Goal: Task Accomplishment & Management: Manage account settings

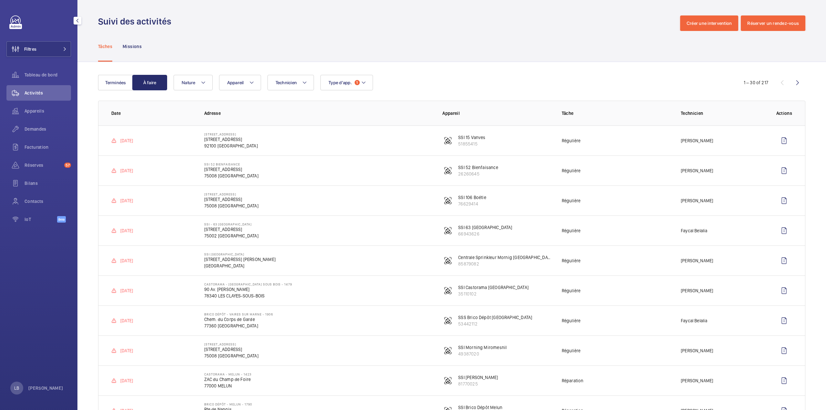
scroll to position [516, 0]
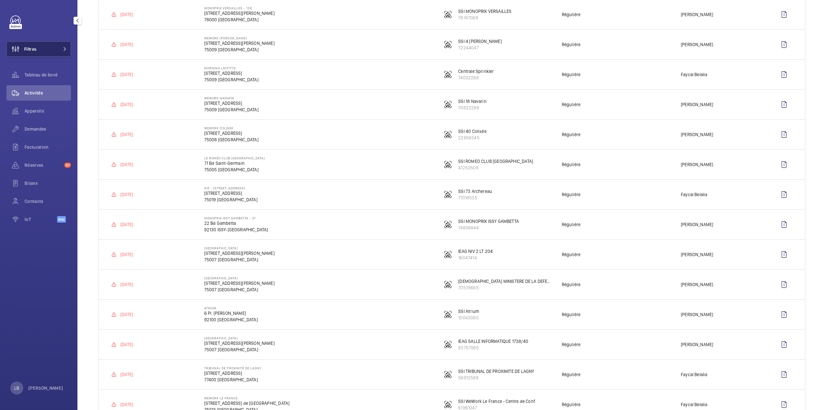
click at [47, 46] on button "Filtres" at bounding box center [38, 48] width 65 height 15
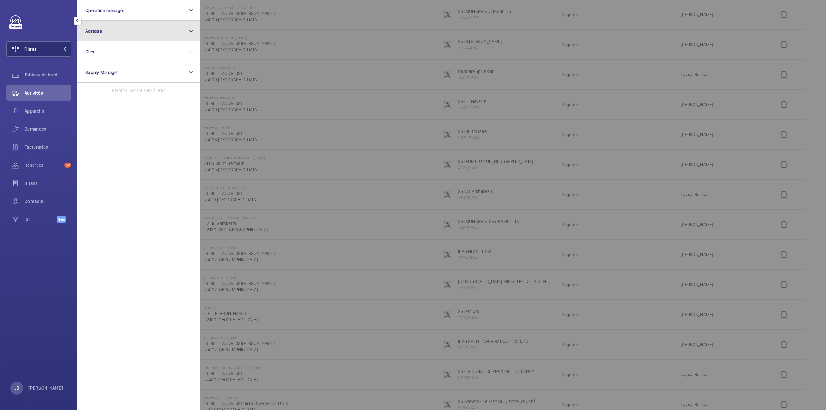
click at [106, 28] on button "Adresse" at bounding box center [138, 31] width 123 height 21
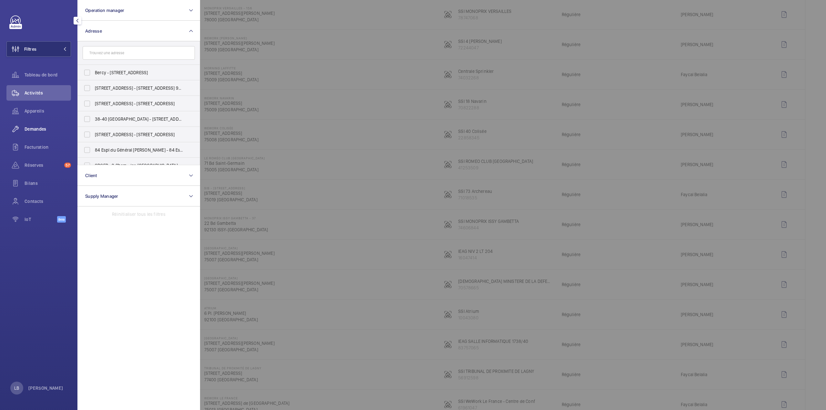
click at [39, 125] on div "Demandes" at bounding box center [38, 128] width 65 height 15
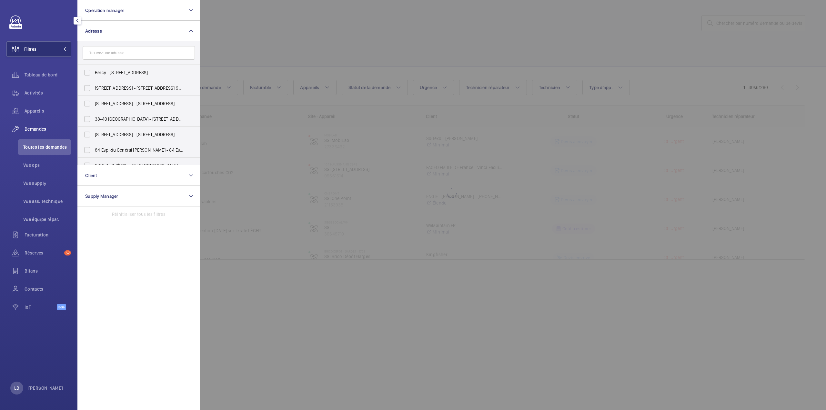
click at [41, 145] on span "Toutes les demandes" at bounding box center [47, 147] width 48 height 6
click at [42, 147] on span "Toutes les demandes" at bounding box center [47, 147] width 48 height 6
click at [306, 50] on div at bounding box center [613, 205] width 826 height 410
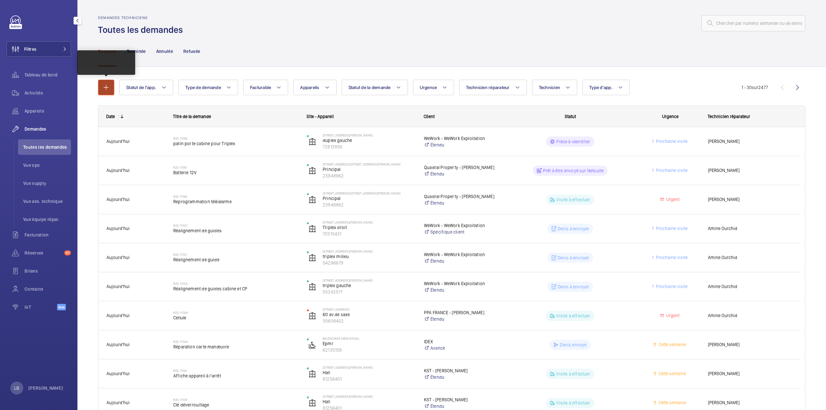
click at [108, 88] on mat-icon "button" at bounding box center [106, 88] width 8 height 8
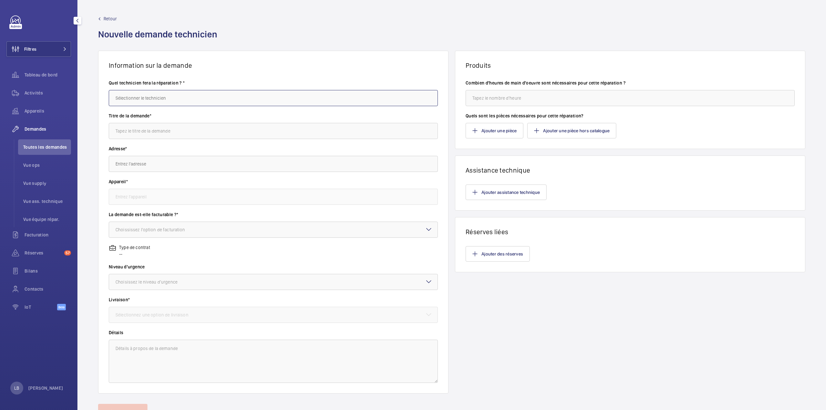
click at [153, 104] on input "text" at bounding box center [273, 98] width 329 height 16
type input "h"
click at [152, 118] on mat-option "[PERSON_NAME]" at bounding box center [272, 117] width 326 height 15
type input "[PERSON_NAME]"
drag, startPoint x: 153, startPoint y: 133, endPoint x: 145, endPoint y: 126, distance: 10.1
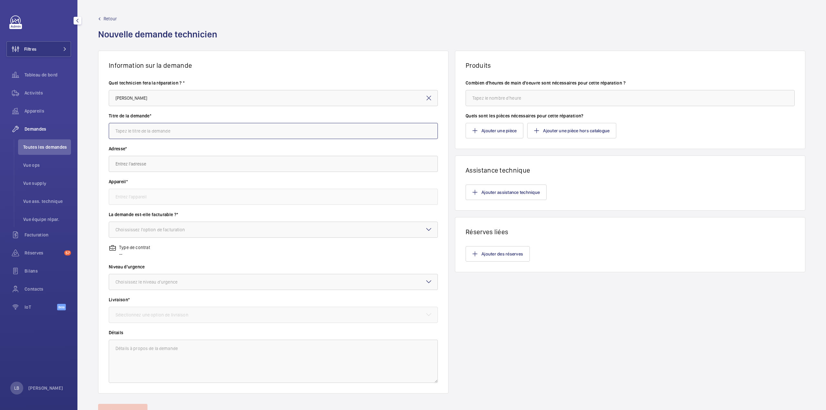
click at [153, 133] on input "text" at bounding box center [273, 131] width 329 height 16
type input "fourniture de 2 DM + Prog"
click at [123, 166] on input "text" at bounding box center [273, 164] width 329 height 16
type input "R"
click at [152, 167] on input "résidence antin" at bounding box center [273, 164] width 329 height 16
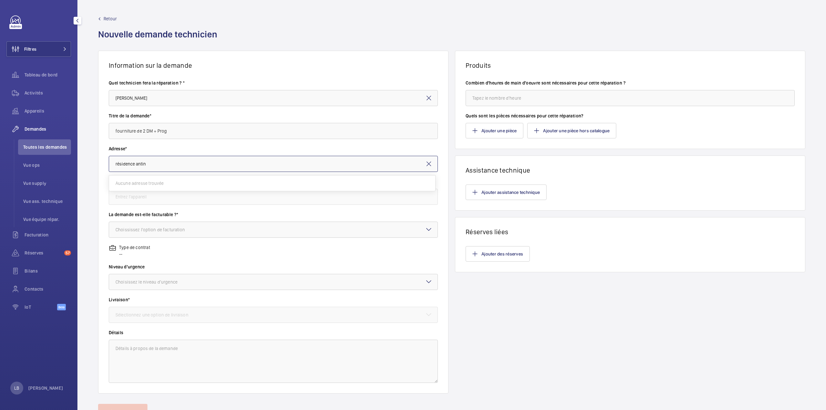
click at [153, 167] on input "résidence antin" at bounding box center [273, 164] width 329 height 16
paste input "59 Rue de Provence"
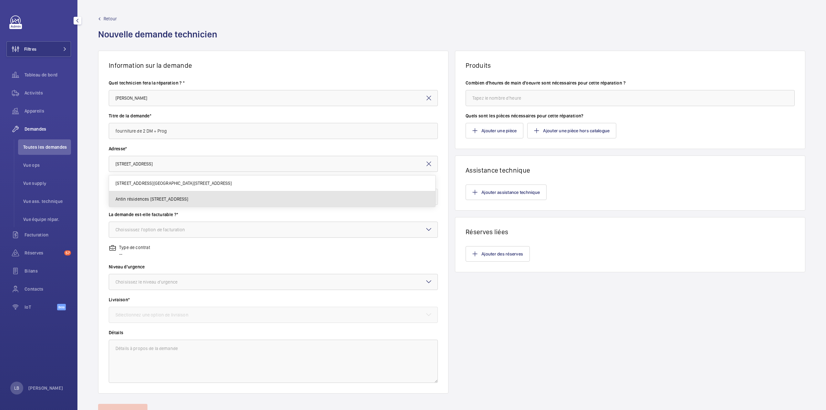
click at [162, 195] on mat-option "Antin résidences 59 Rue de Provence, 75009 PARIS" at bounding box center [272, 198] width 326 height 15
type input "Antin résidences 59 Rue de Provence, 75009 PARIS"
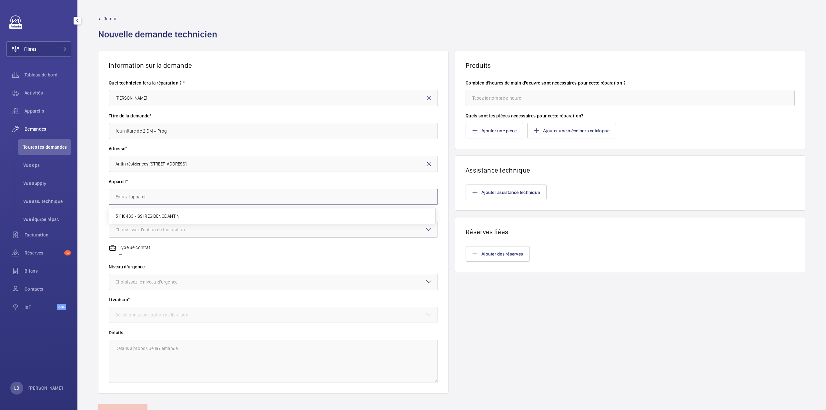
click at [153, 200] on input "text" at bounding box center [273, 197] width 329 height 16
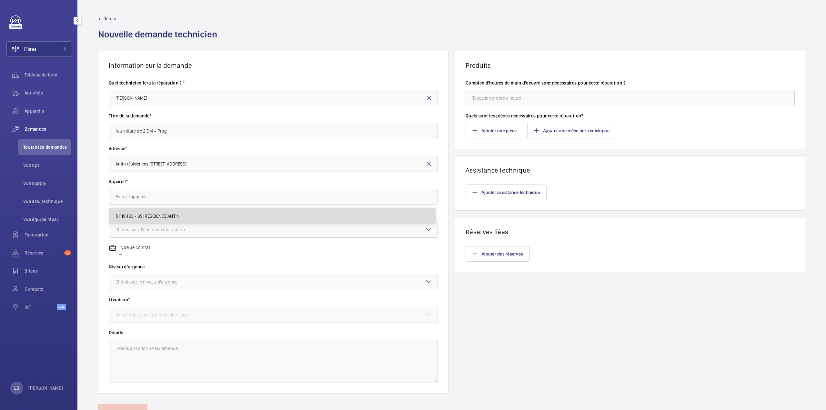
click at [142, 217] on span "51110433 - SSI RÉSIDENCE ANTIN" at bounding box center [147, 216] width 64 height 6
type input "51110433 - SSI RÉSIDENCE ANTIN"
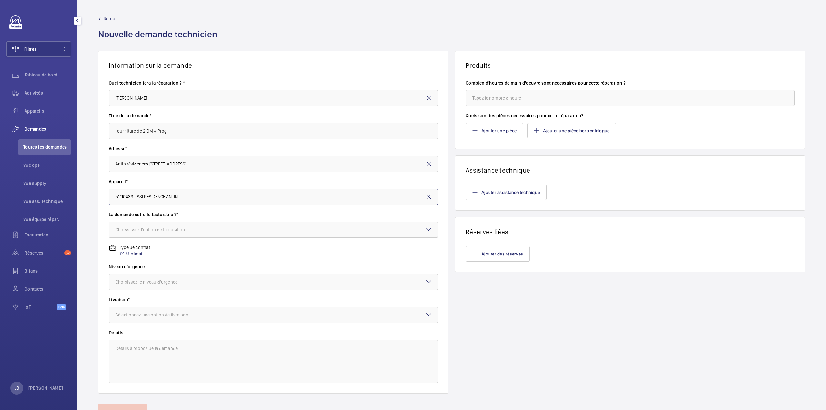
click at [166, 234] on div at bounding box center [273, 229] width 328 height 15
click at [152, 252] on span "Facturable" at bounding box center [272, 249] width 315 height 6
click at [154, 282] on div "Choisissez le niveau d'urgence" at bounding box center [154, 282] width 78 height 6
click at [149, 331] on span "Urgent" at bounding box center [272, 333] width 315 height 6
click at [187, 312] on div "Sélectionnez une option de livraison" at bounding box center [159, 315] width 89 height 6
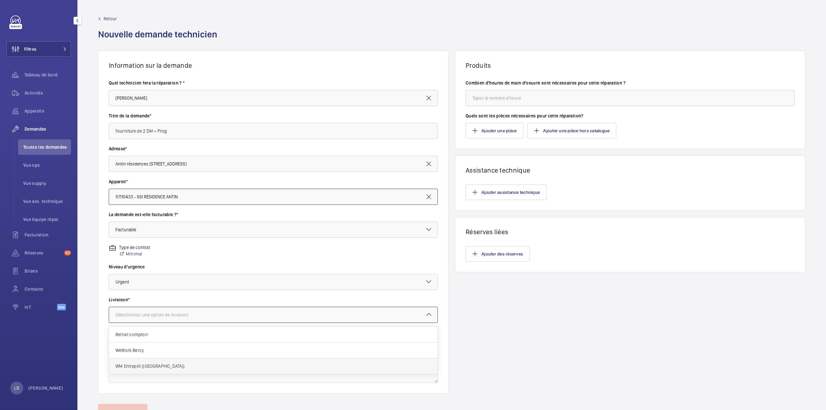
click at [141, 364] on span "WM Entrepôt (Nanterre)" at bounding box center [272, 366] width 315 height 6
click at [154, 355] on textarea at bounding box center [273, 361] width 329 height 43
click at [172, 136] on input "fourniture de 2 DM + Prog" at bounding box center [273, 131] width 329 height 16
click at [174, 131] on input "fourniture de 2 DM + Prog" at bounding box center [273, 131] width 329 height 16
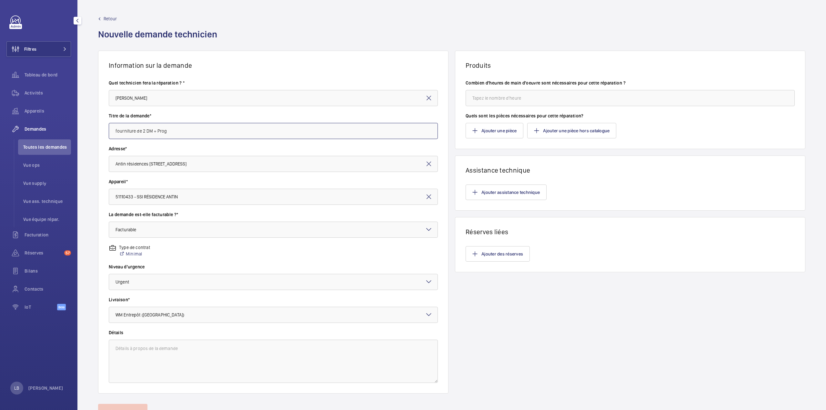
click at [174, 131] on input "fourniture de 2 DM + Prog" at bounding box center [273, 131] width 329 height 16
type input "c"
click at [205, 360] on textarea at bounding box center [273, 361] width 329 height 43
paste textarea "59 Rue de Provence"
type textarea "59 Rue de Provence"
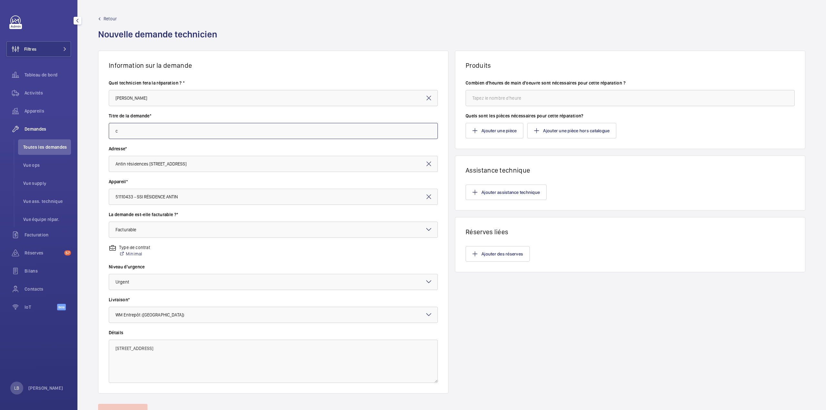
click at [128, 130] on input "c" at bounding box center [273, 131] width 329 height 16
type input "fourniture de 2 DM + Prog"
click at [174, 353] on textarea at bounding box center [273, 361] width 329 height 43
paste textarea "fourniture de 2 DM + Prog"
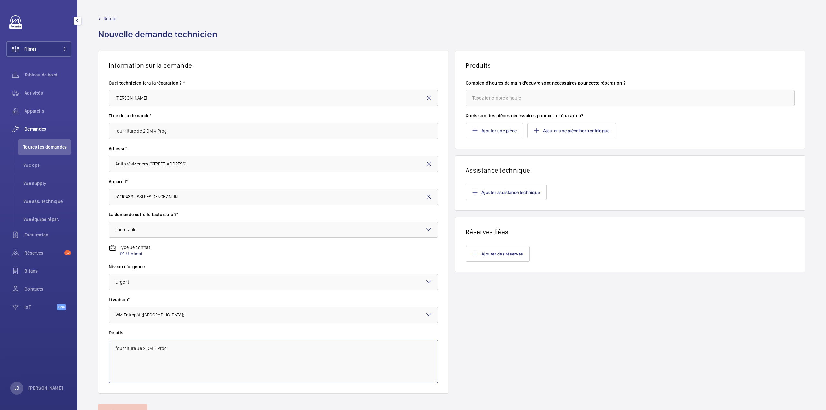
type textarea "fourniture de 2 DM + Prog"
click at [656, 132] on div "Ajouter une pièce Ajouter une pièce hors catalogue" at bounding box center [629, 130] width 329 height 15
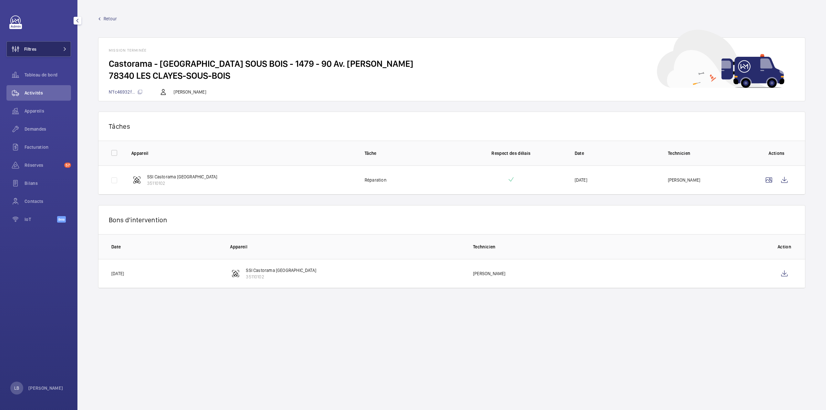
click at [41, 52] on button "Filtres" at bounding box center [38, 48] width 65 height 15
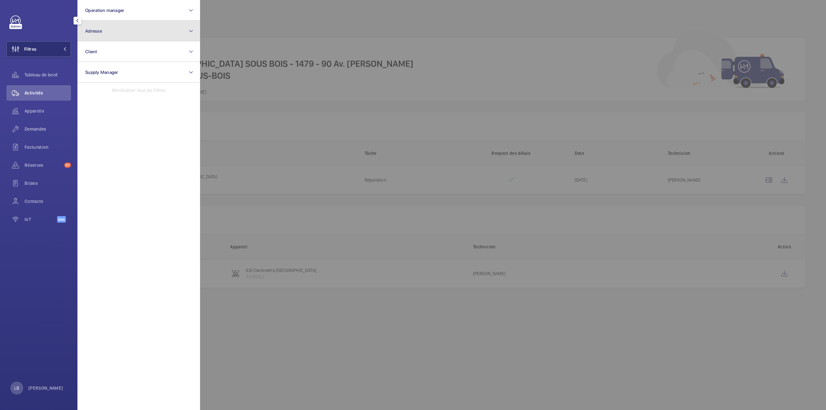
click at [104, 25] on button "Adresse" at bounding box center [138, 31] width 123 height 21
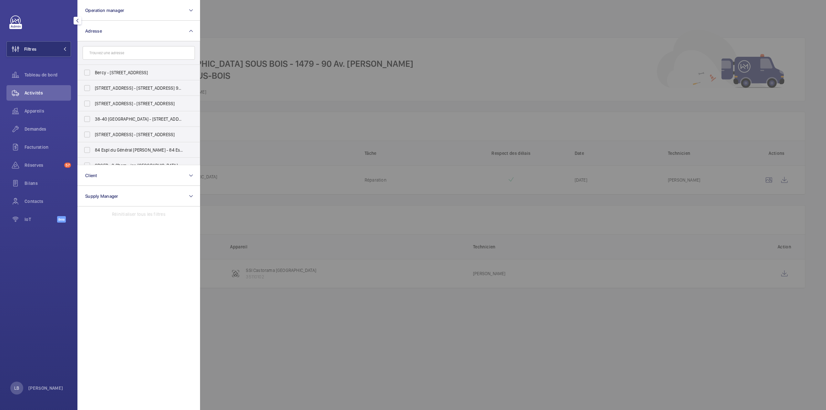
click at [100, 53] on input "text" at bounding box center [139, 53] width 112 height 14
type input "brico"
click at [89, 155] on label "Brico Dépôt - PONTAULT COMBAULT - 1954 – centre de coût P145300000 - Brico Dépô…" at bounding box center [134, 156] width 112 height 15
click at [89, 155] on input "Brico Dépôt - PONTAULT COMBAULT - 1954 – centre de coût P145300000 - Brico Dépô…" at bounding box center [87, 157] width 13 height 13
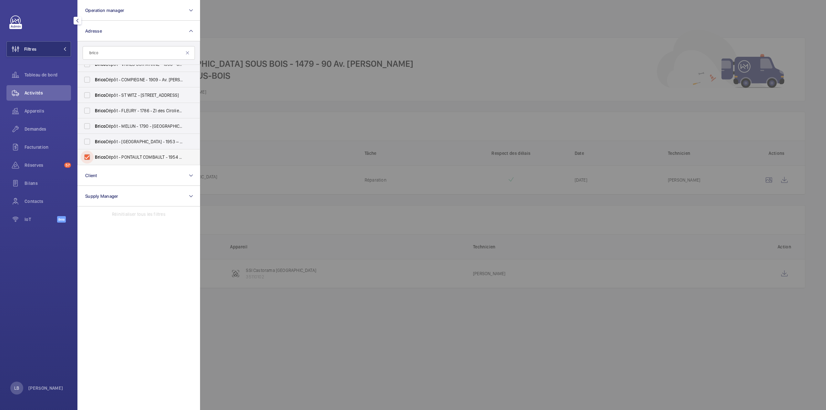
checkbox input "true"
click at [35, 128] on span "Demandes" at bounding box center [48, 129] width 46 height 6
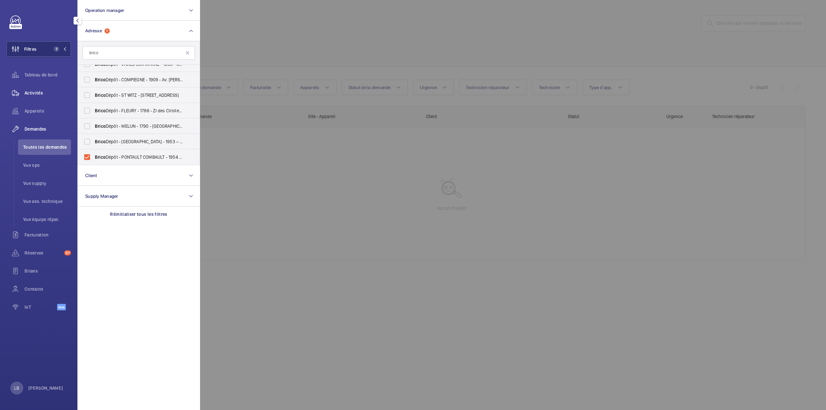
click at [40, 95] on span "Activités" at bounding box center [48, 93] width 46 height 6
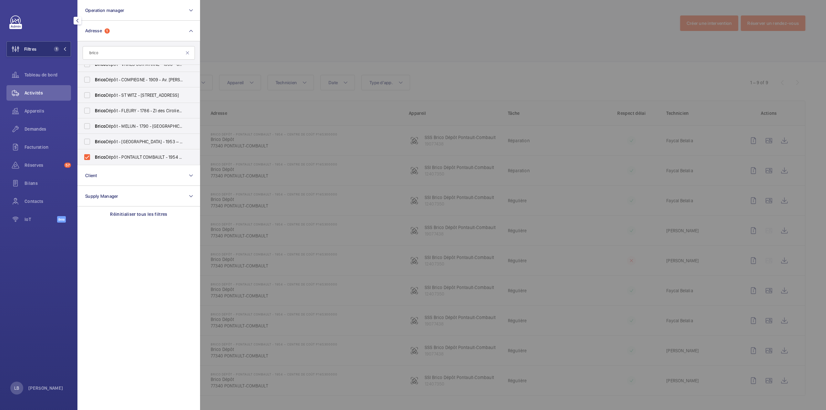
click at [364, 15] on div at bounding box center [613, 205] width 826 height 410
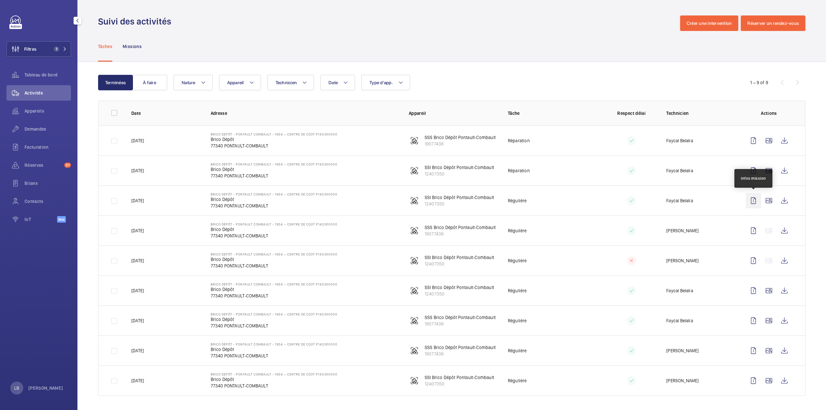
click at [754, 202] on wm-front-icon-button at bounding box center [752, 200] width 15 height 15
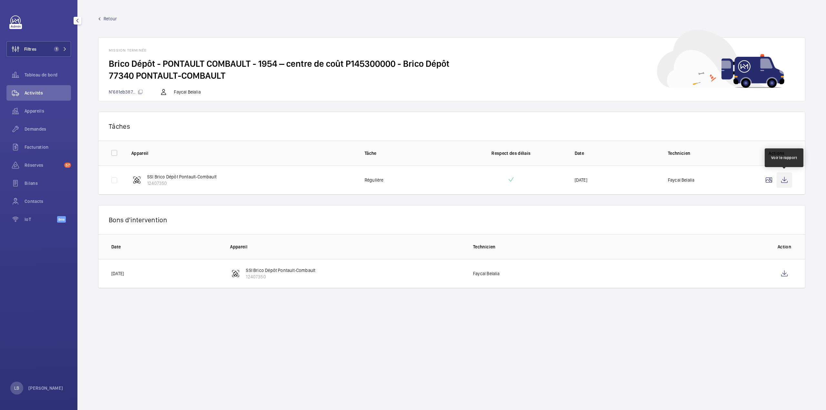
click at [783, 180] on wm-front-icon-button at bounding box center [783, 179] width 15 height 15
click at [784, 276] on wm-front-icon-button at bounding box center [783, 273] width 15 height 15
click at [31, 128] on span "Demandes" at bounding box center [48, 129] width 46 height 6
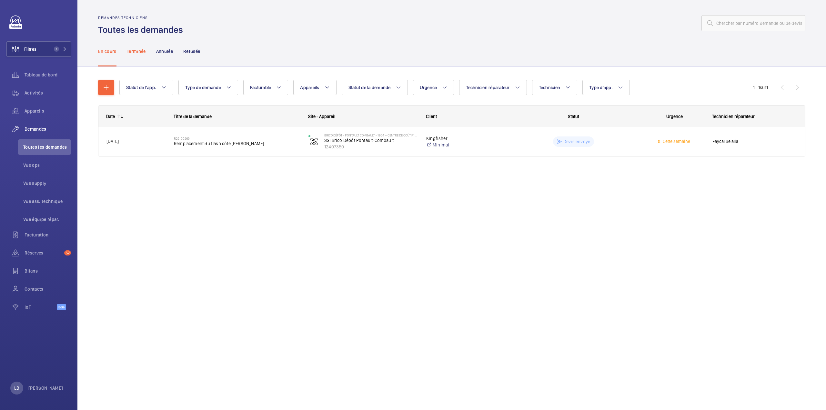
click at [133, 51] on p "Terminée" at bounding box center [136, 51] width 19 height 6
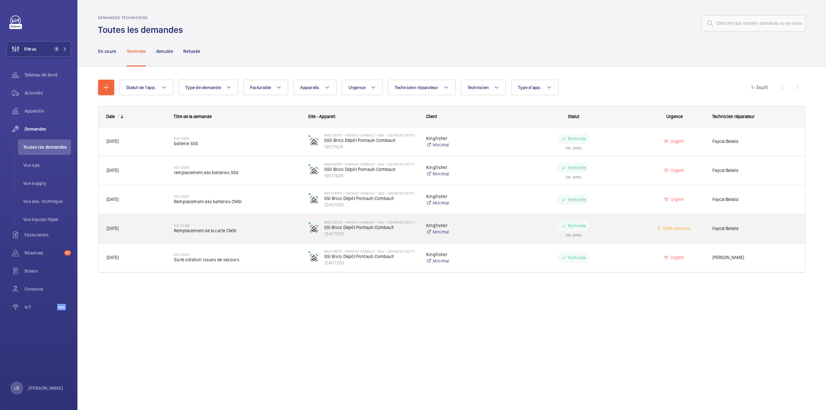
click at [603, 223] on wm-front-pills-cell "Terminée ETA : [DATE]" at bounding box center [573, 229] width 126 height 16
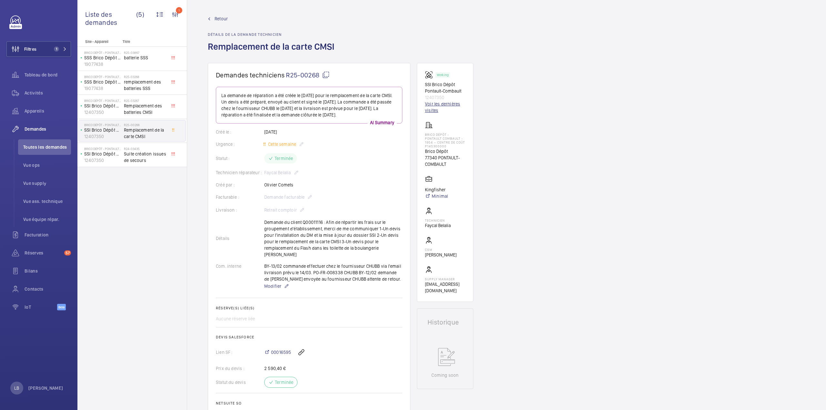
click at [450, 107] on link "Voir les dernières visites" at bounding box center [445, 107] width 40 height 13
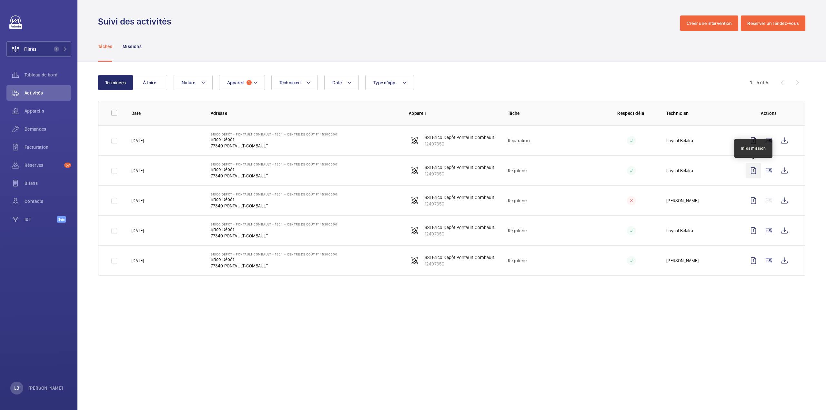
click at [756, 173] on wm-front-icon-button at bounding box center [752, 170] width 15 height 15
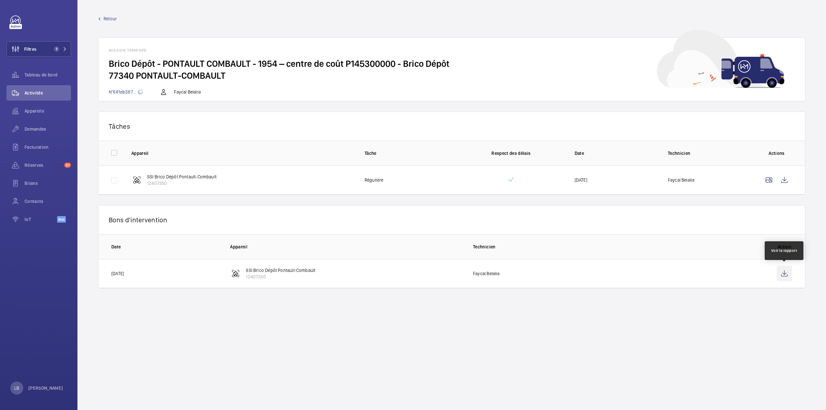
click at [784, 276] on wm-front-icon-button at bounding box center [783, 273] width 15 height 15
click at [783, 181] on wm-front-icon-button at bounding box center [783, 179] width 15 height 15
click at [113, 18] on span "Retour" at bounding box center [110, 18] width 13 height 6
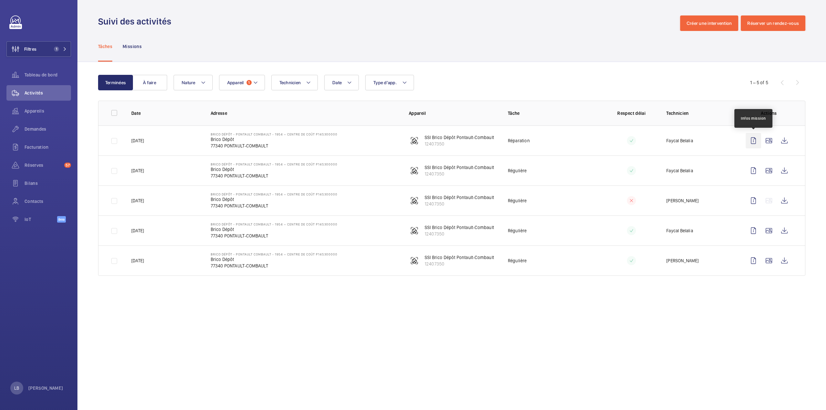
click at [754, 141] on wm-front-icon-button at bounding box center [752, 140] width 15 height 15
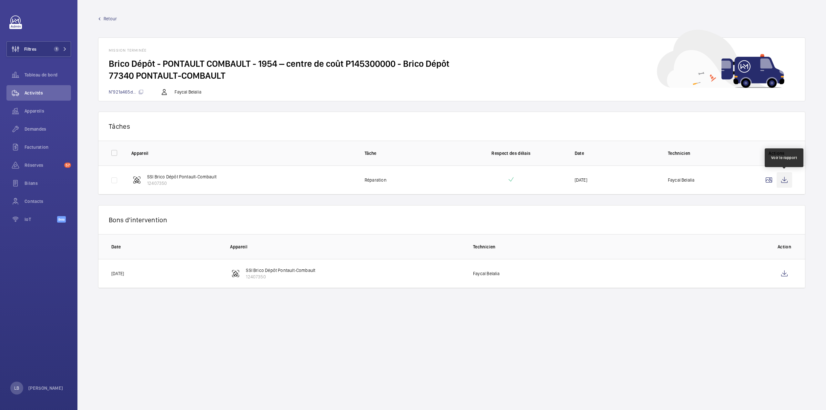
click at [783, 179] on wm-front-icon-button at bounding box center [783, 179] width 15 height 15
click at [779, 272] on wm-front-icon-button at bounding box center [783, 273] width 15 height 15
click at [110, 21] on span "Retour" at bounding box center [110, 18] width 13 height 6
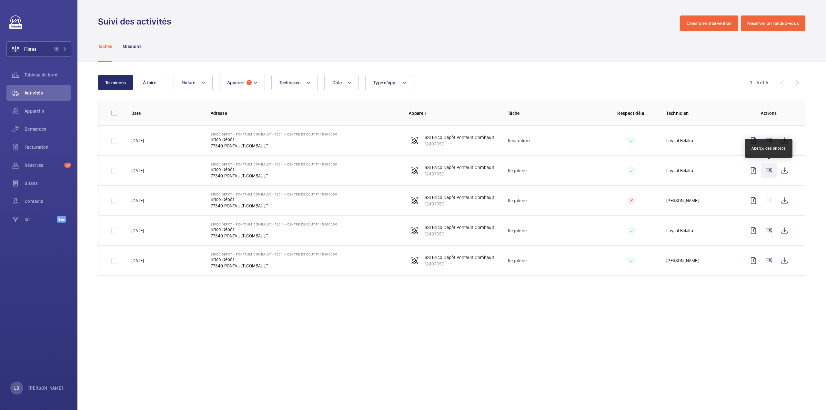
click at [773, 169] on wm-front-icon-button at bounding box center [768, 170] width 15 height 15
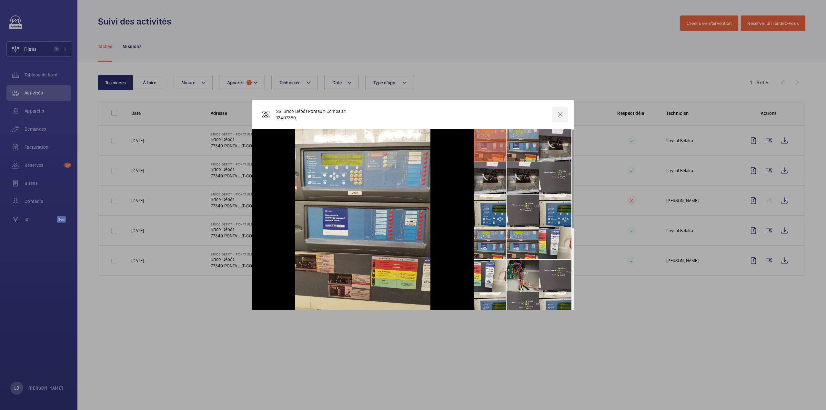
click at [561, 113] on wm-front-icon-button at bounding box center [559, 114] width 15 height 15
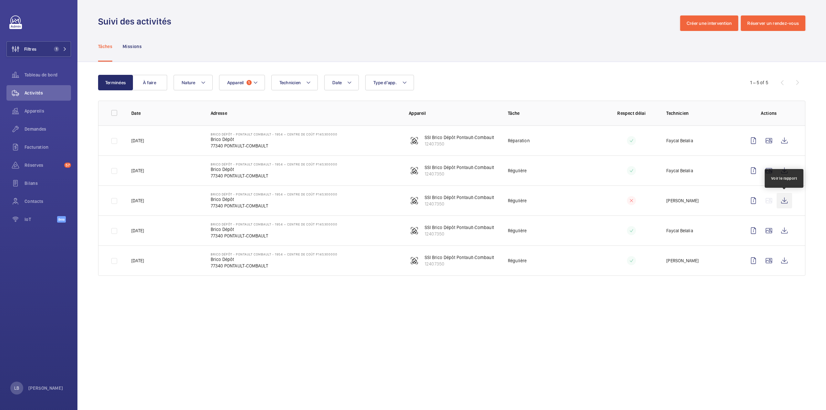
click at [784, 201] on wm-front-icon-button at bounding box center [783, 200] width 15 height 15
click at [788, 233] on wm-front-icon-button at bounding box center [783, 230] width 15 height 15
click at [47, 131] on span "Demandes" at bounding box center [48, 129] width 46 height 6
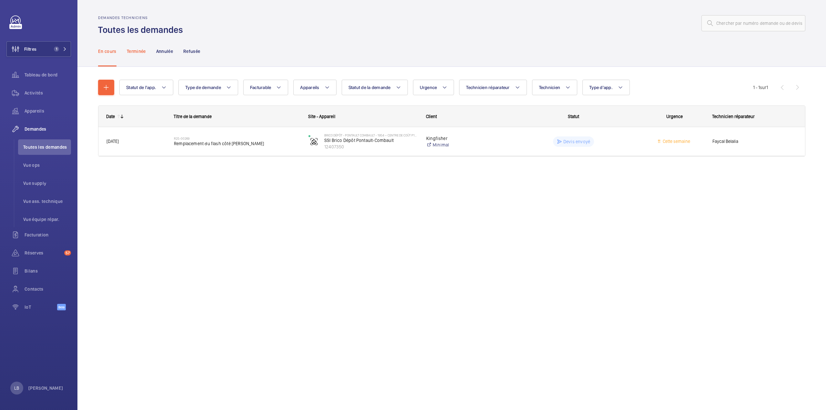
click at [138, 53] on p "Terminée" at bounding box center [136, 51] width 19 height 6
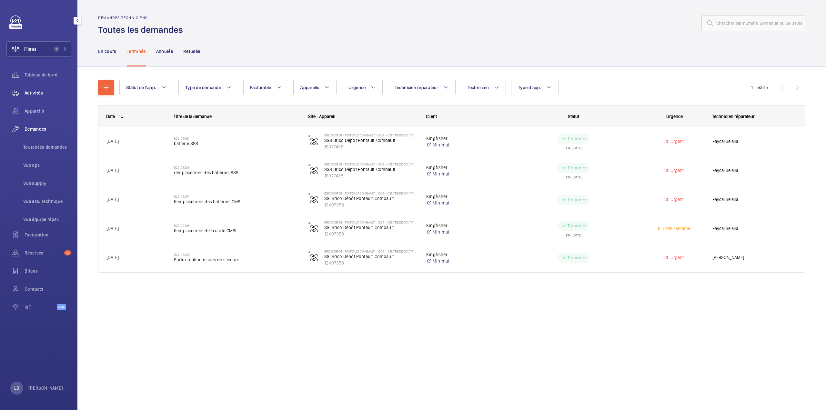
click at [37, 93] on span "Activités" at bounding box center [48, 93] width 46 height 6
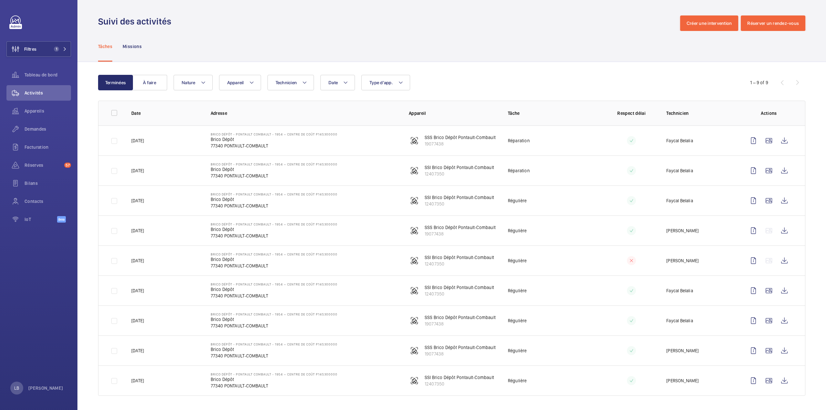
click at [176, 206] on td "[DATE]" at bounding box center [160, 200] width 79 height 30
click at [759, 200] on wm-front-icon-button at bounding box center [752, 200] width 15 height 15
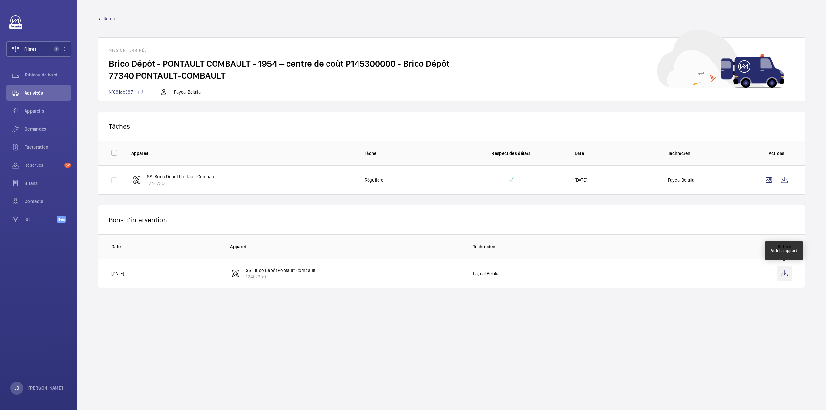
click at [786, 274] on wm-front-icon-button at bounding box center [783, 273] width 15 height 15
click at [781, 182] on wm-front-icon-button at bounding box center [783, 179] width 15 height 15
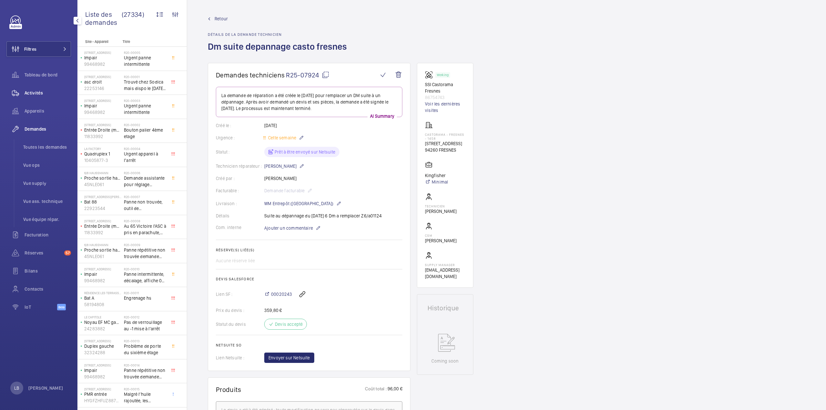
click at [41, 94] on span "Activités" at bounding box center [48, 93] width 46 height 6
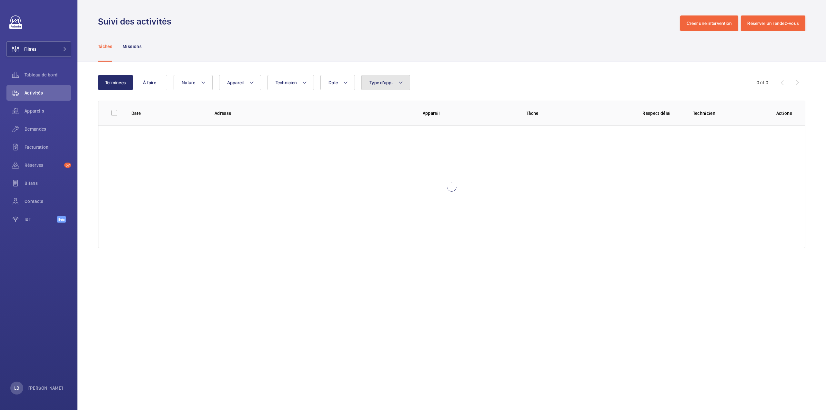
click at [388, 86] on button "Type d'app." at bounding box center [385, 82] width 49 height 15
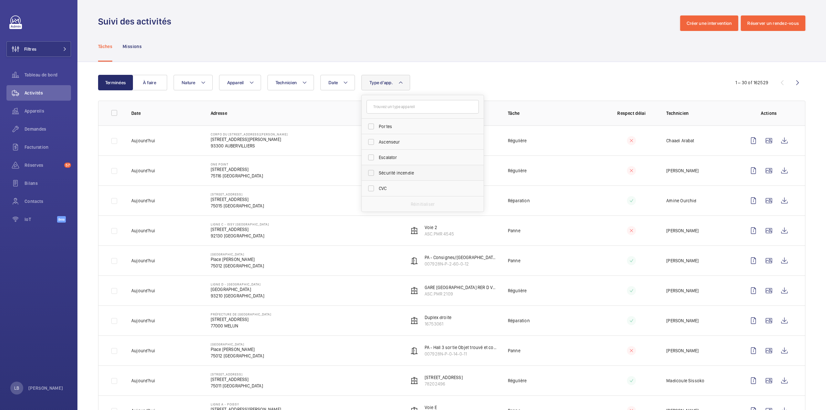
click at [404, 170] on span "Sécurité incendie" at bounding box center [423, 173] width 89 height 6
click at [377, 170] on input "Sécurité incendie" at bounding box center [370, 172] width 13 height 13
checkbox input "true"
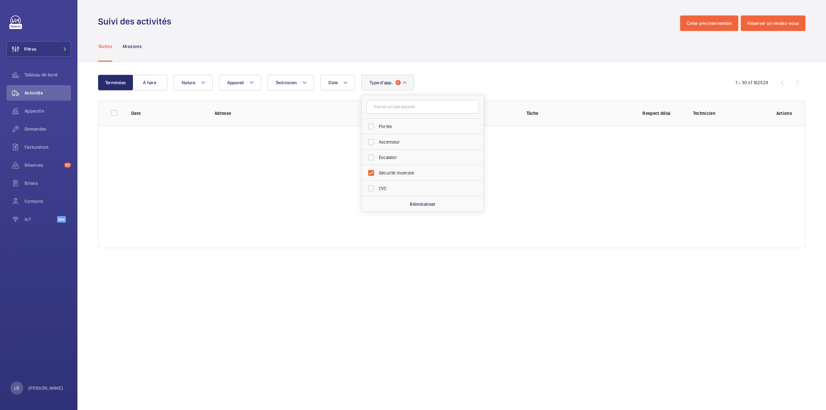
click at [469, 32] on div "Tâches Missions" at bounding box center [451, 46] width 707 height 31
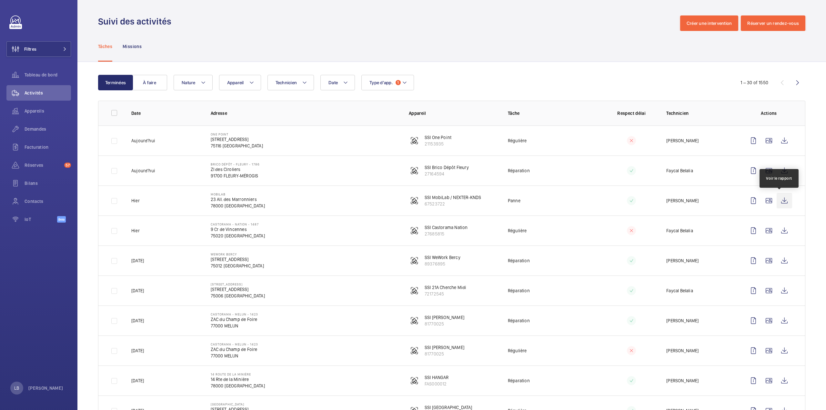
click at [779, 201] on wm-front-icon-button at bounding box center [783, 200] width 15 height 15
click at [782, 202] on wm-front-icon-button at bounding box center [783, 200] width 15 height 15
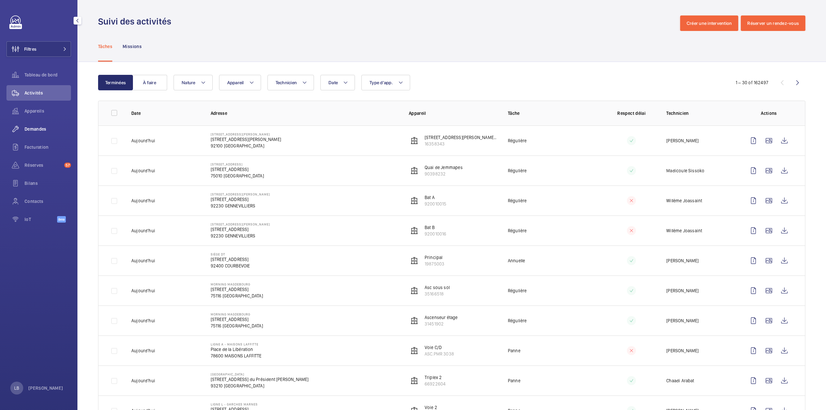
drag, startPoint x: 30, startPoint y: 125, endPoint x: 37, endPoint y: 129, distance: 8.1
click at [30, 125] on div "Demandes" at bounding box center [38, 128] width 65 height 15
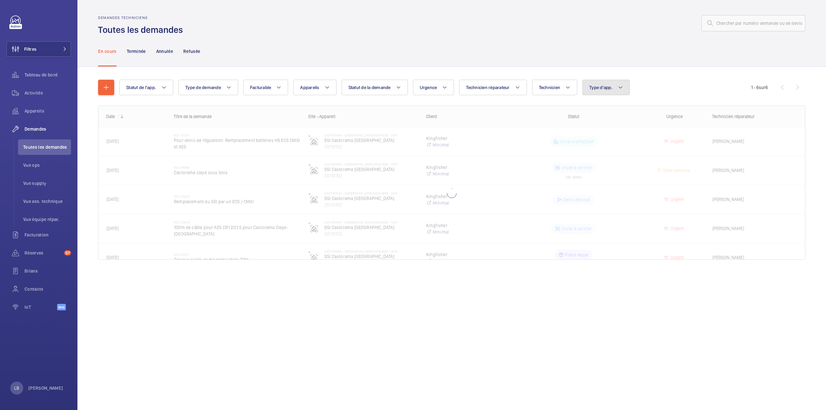
click at [603, 87] on span "Type d'app." at bounding box center [601, 87] width 24 height 5
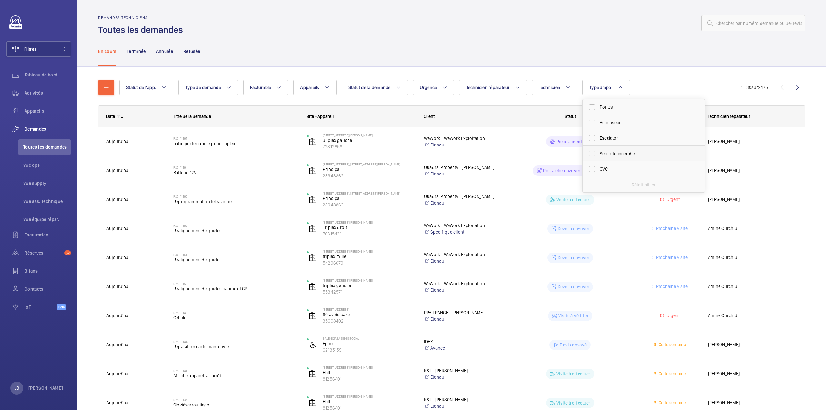
click at [608, 152] on span "Sécurité incendie" at bounding box center [644, 153] width 89 height 6
click at [598, 152] on input "Sécurité incendie" at bounding box center [591, 153] width 13 height 13
checkbox input "true"
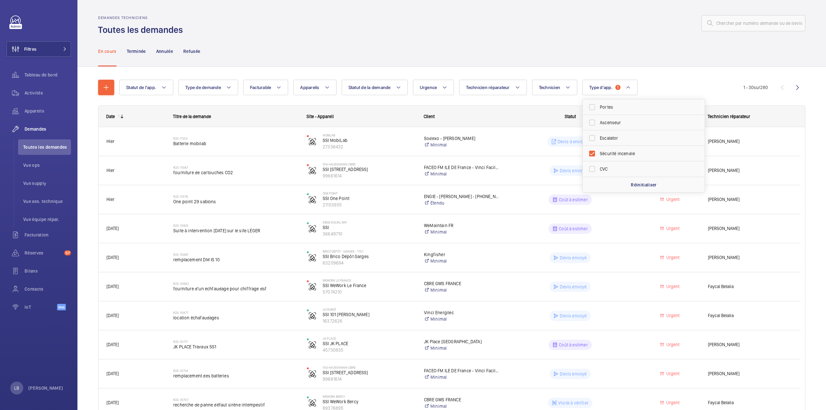
click at [551, 47] on div "En cours Terminée Annulée Refusée" at bounding box center [451, 51] width 707 height 31
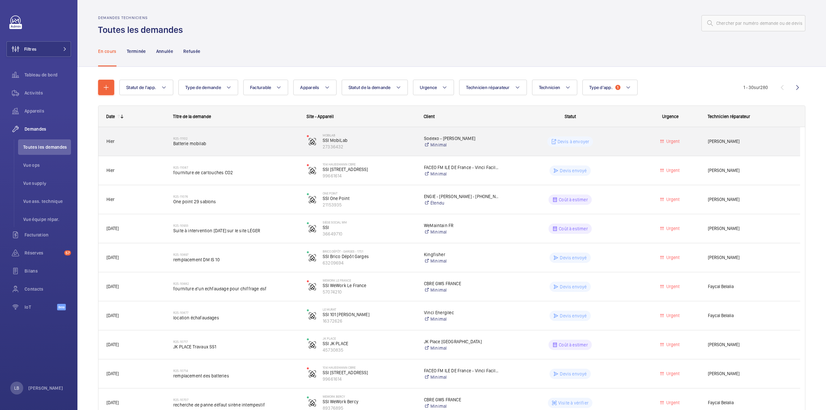
click at [614, 148] on div "Devis à envoyer" at bounding box center [566, 141] width 133 height 23
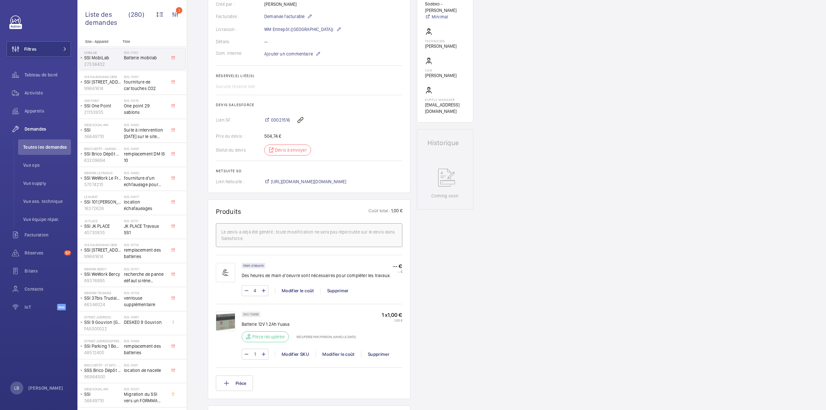
scroll to position [181, 0]
click at [279, 118] on span "00021516" at bounding box center [280, 120] width 19 height 6
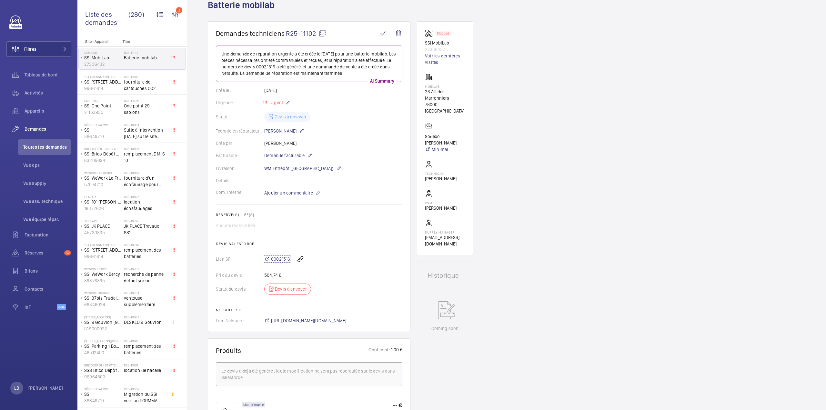
scroll to position [0, 0]
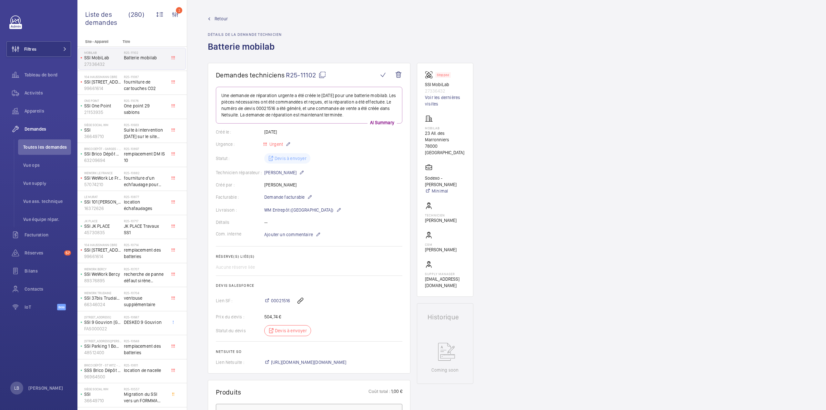
click at [221, 20] on span "Retour" at bounding box center [221, 18] width 13 height 6
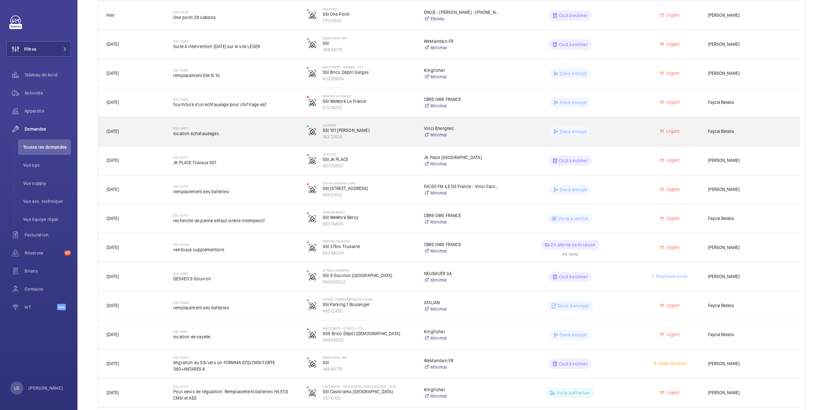
scroll to position [194, 0]
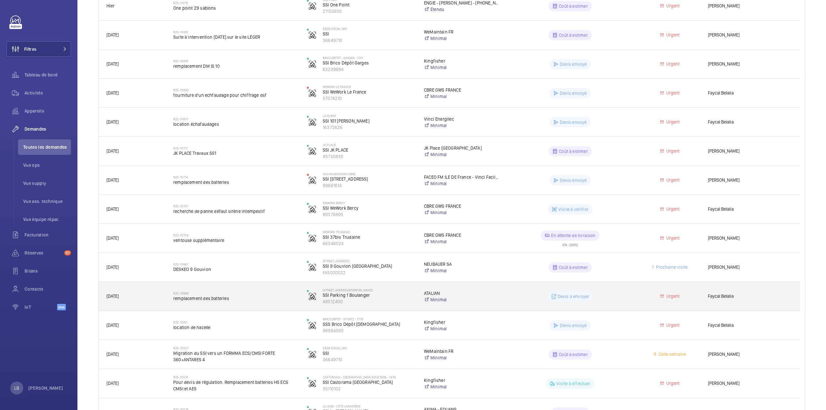
click at [617, 291] on div "Devis à envoyer" at bounding box center [566, 296] width 133 height 23
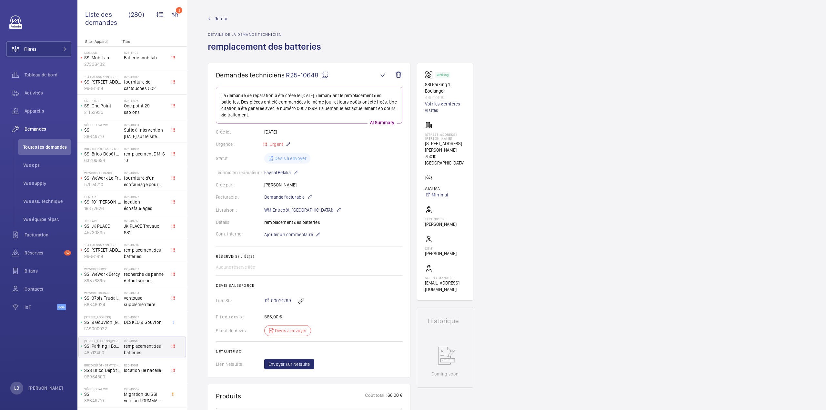
click at [220, 16] on span "Retour" at bounding box center [221, 18] width 13 height 6
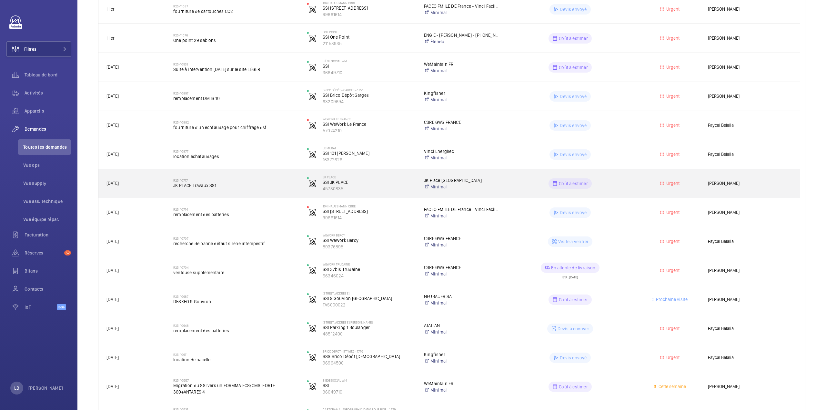
scroll to position [226, 0]
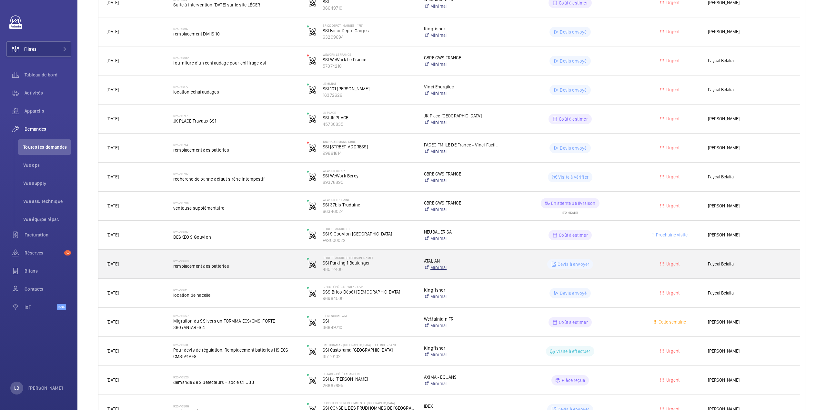
click at [478, 264] on link "Minimal" at bounding box center [461, 267] width 75 height 6
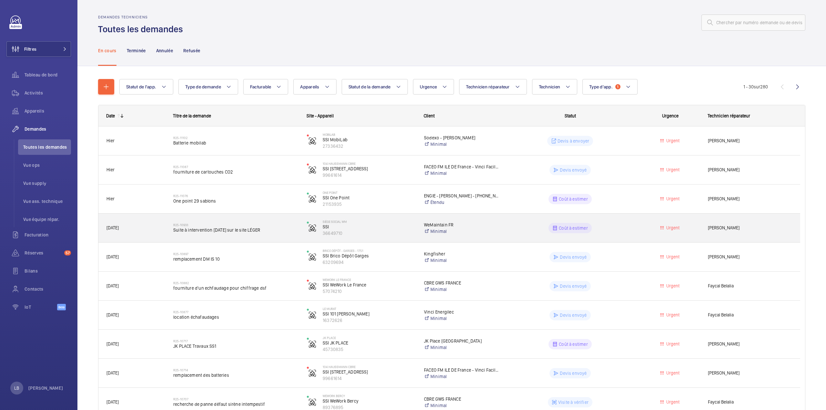
scroll to position [0, 0]
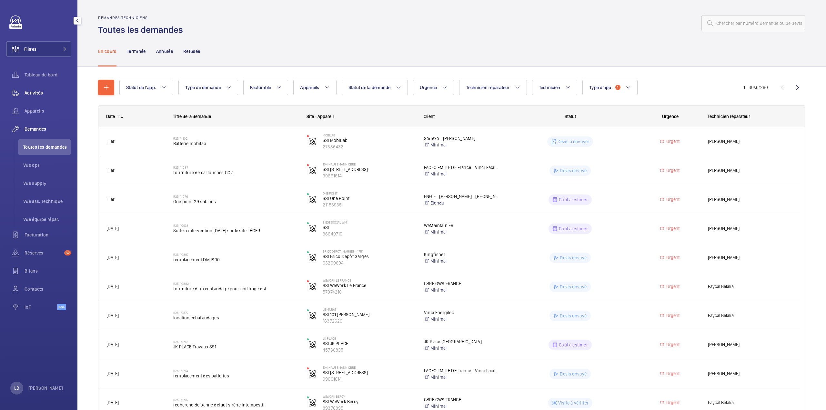
click at [39, 94] on span "Activités" at bounding box center [48, 93] width 46 height 6
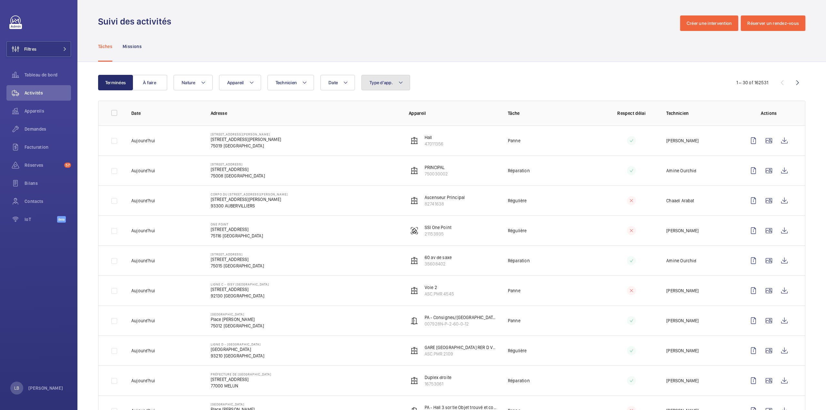
click at [366, 86] on button "Type d'app." at bounding box center [385, 82] width 49 height 15
click at [373, 174] on label "Sécurité incendie" at bounding box center [418, 172] width 112 height 15
click at [373, 174] on input "Sécurité incendie" at bounding box center [370, 172] width 13 height 13
checkbox input "true"
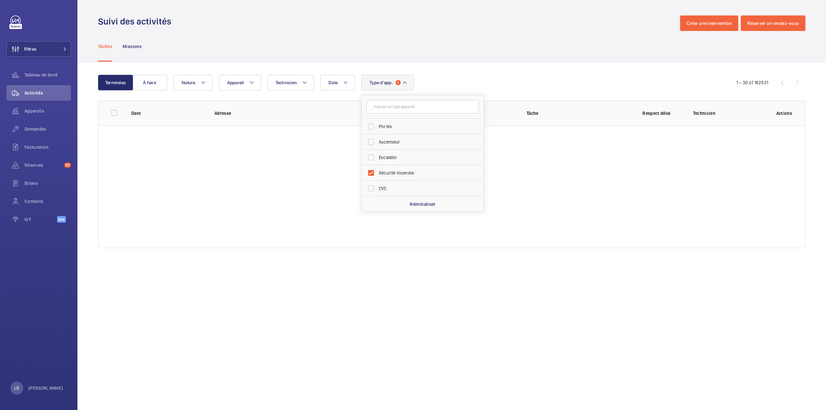
click at [480, 41] on div "Tâches Missions" at bounding box center [451, 46] width 707 height 31
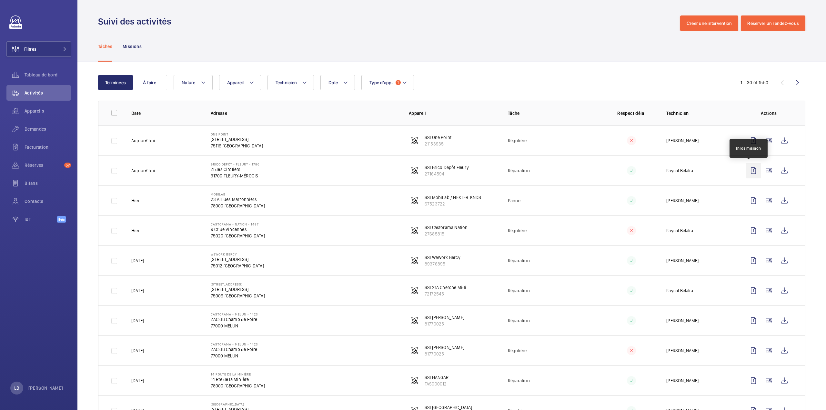
click at [749, 171] on wm-front-icon-button at bounding box center [752, 170] width 15 height 15
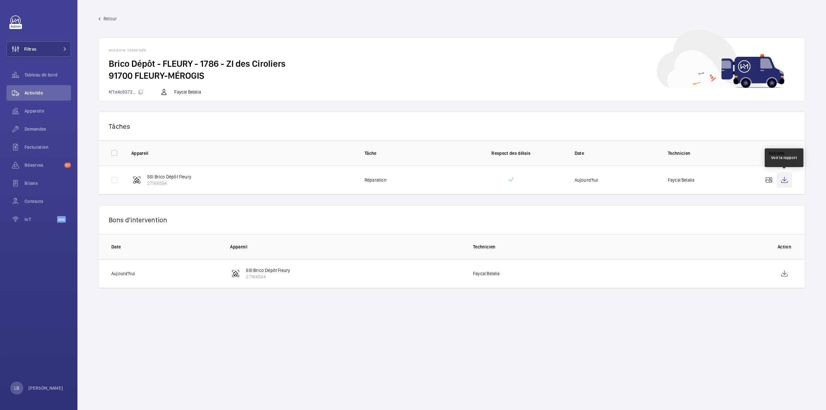
click at [784, 182] on wm-front-icon-button at bounding box center [783, 179] width 15 height 15
click at [103, 17] on link "Retour" at bounding box center [451, 18] width 707 height 6
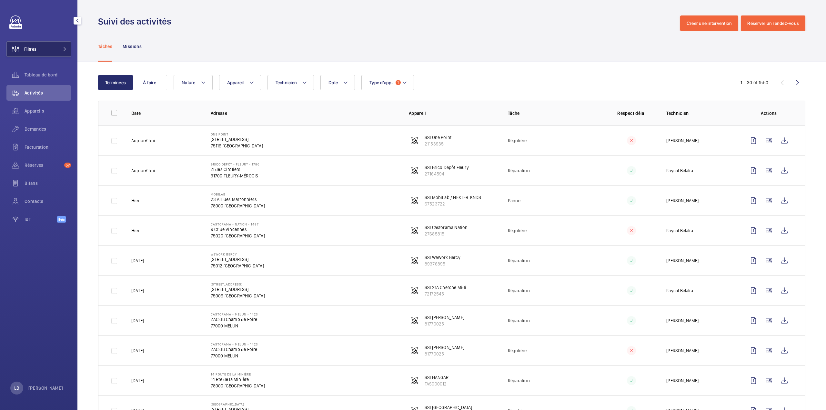
click at [37, 48] on button "Filtres" at bounding box center [38, 48] width 65 height 15
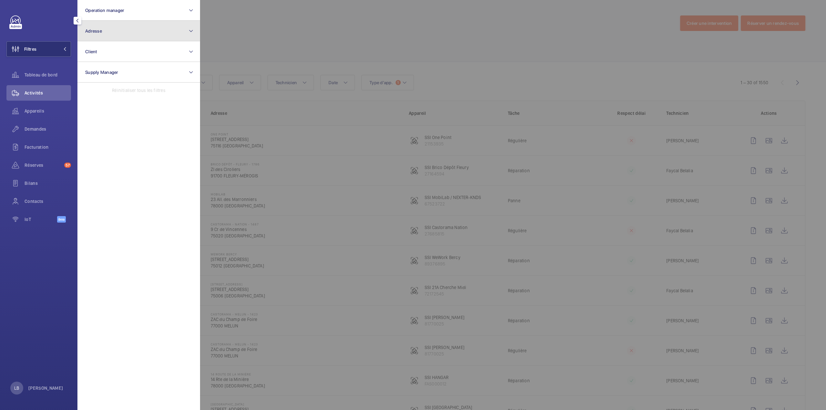
click at [122, 29] on button "Adresse" at bounding box center [138, 31] width 123 height 21
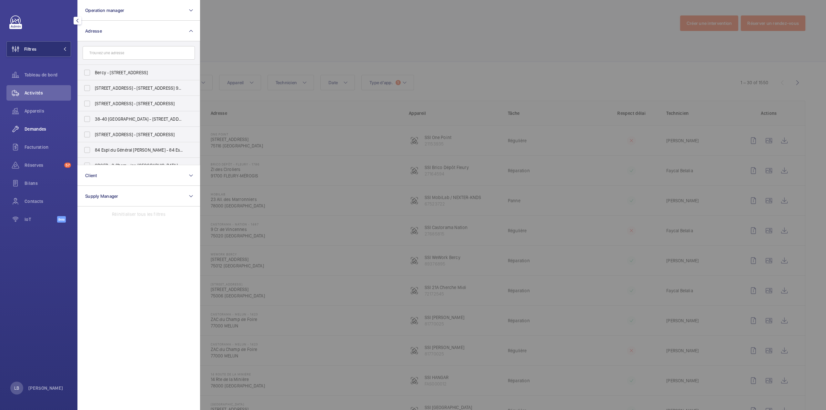
drag, startPoint x: 28, startPoint y: 123, endPoint x: 30, endPoint y: 127, distance: 4.1
click at [28, 123] on div "Demandes" at bounding box center [38, 128] width 65 height 15
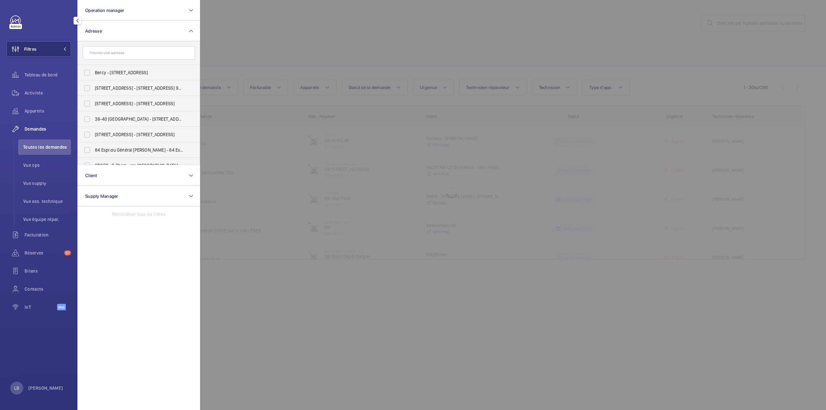
click at [750, 23] on div at bounding box center [613, 205] width 826 height 410
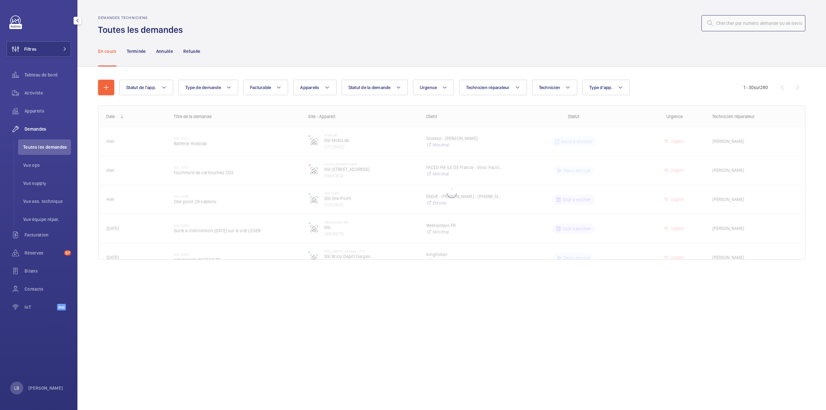
click at [744, 28] on input "text" at bounding box center [753, 23] width 104 height 16
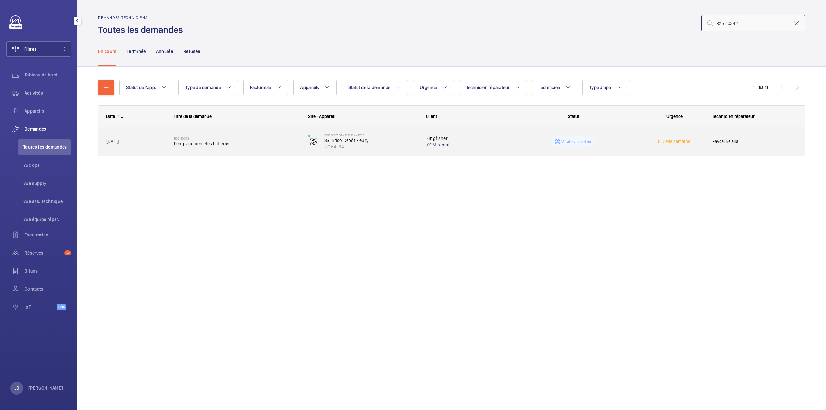
type input "R25-10342"
click at [622, 137] on wm-front-pills-cell "Visite à vérifier" at bounding box center [573, 141] width 126 height 10
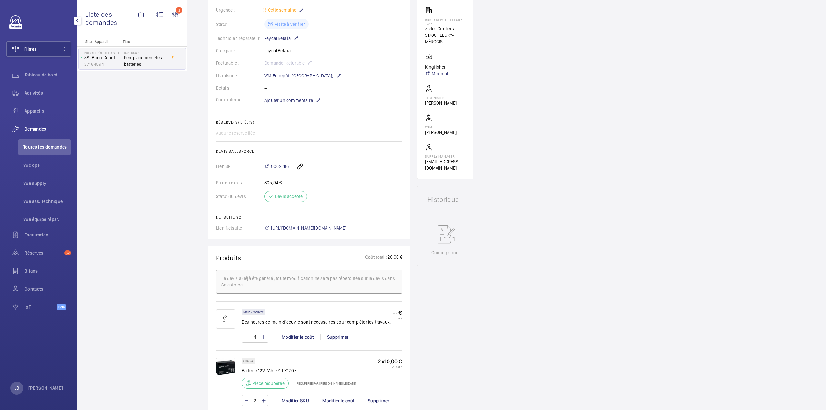
scroll to position [114, 0]
click at [275, 168] on span "00021187" at bounding box center [280, 167] width 19 height 6
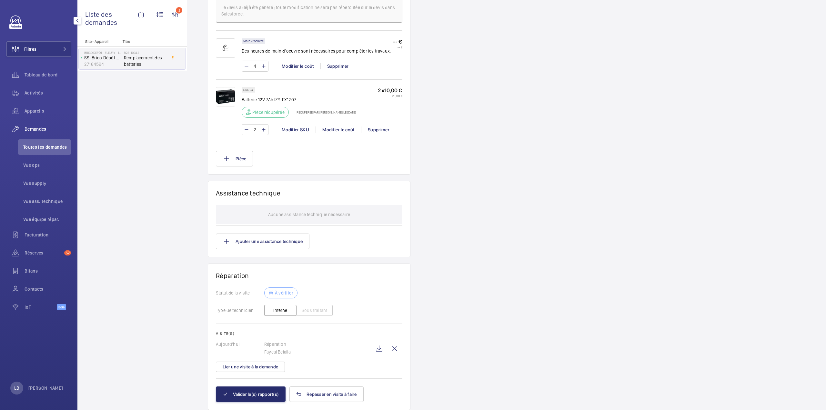
scroll to position [424, 0]
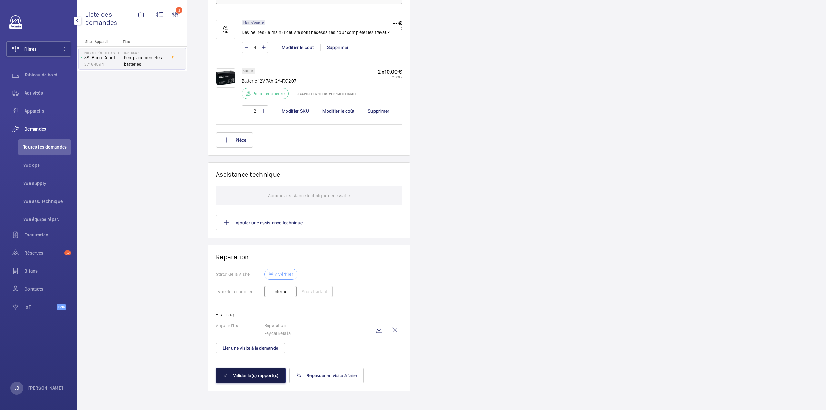
click at [257, 380] on button "Valider le(s) rapport(s)" at bounding box center [251, 375] width 70 height 15
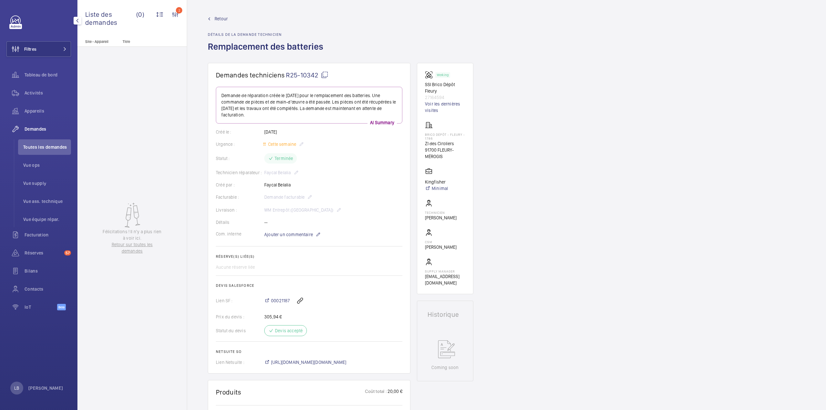
click at [219, 17] on span "Retour" at bounding box center [221, 18] width 13 height 6
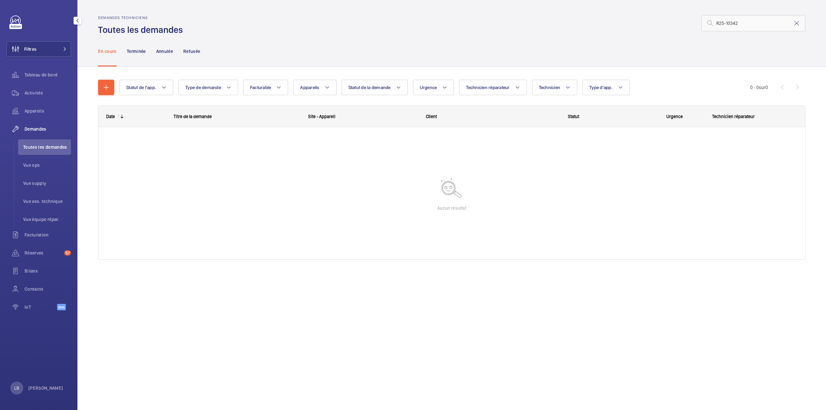
click at [42, 146] on span "Toutes les demandes" at bounding box center [47, 147] width 48 height 6
click at [619, 93] on button "Type d'app." at bounding box center [605, 87] width 47 height 15
click at [598, 154] on label "Sécurité incendie" at bounding box center [639, 153] width 112 height 15
click at [598, 154] on input "Sécurité incendie" at bounding box center [591, 153] width 13 height 13
checkbox input "true"
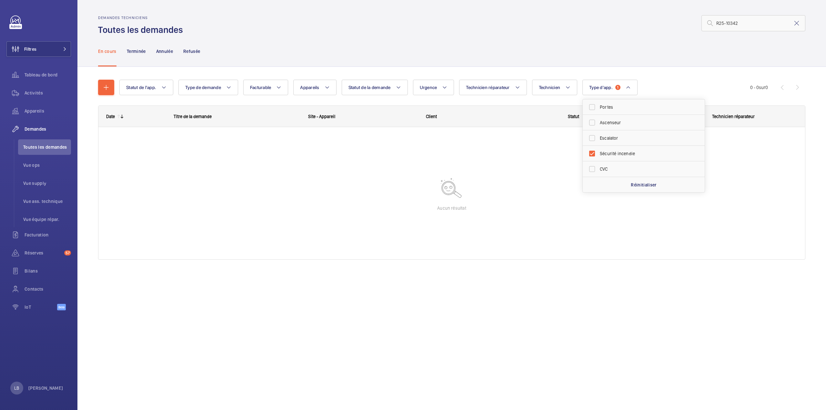
click at [517, 30] on div "R25-10342" at bounding box center [496, 22] width 618 height 15
click at [20, 96] on wm-front-icon-button at bounding box center [15, 92] width 18 height 15
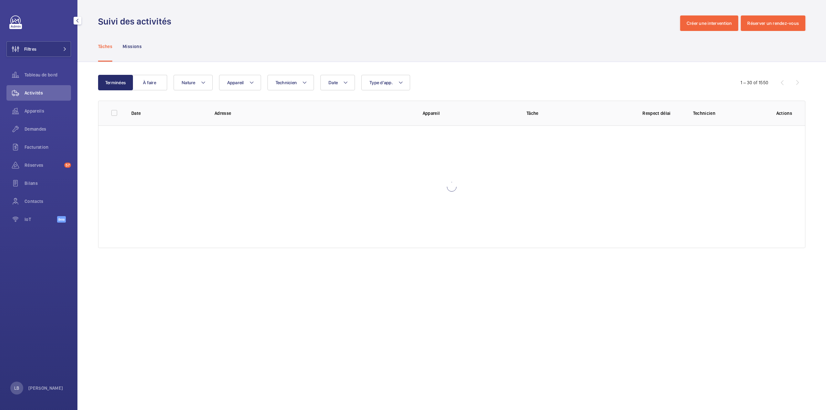
click at [337, 28] on div "Suivi des activités Créer une intervention Réserver un rendez-vous" at bounding box center [451, 22] width 707 height 15
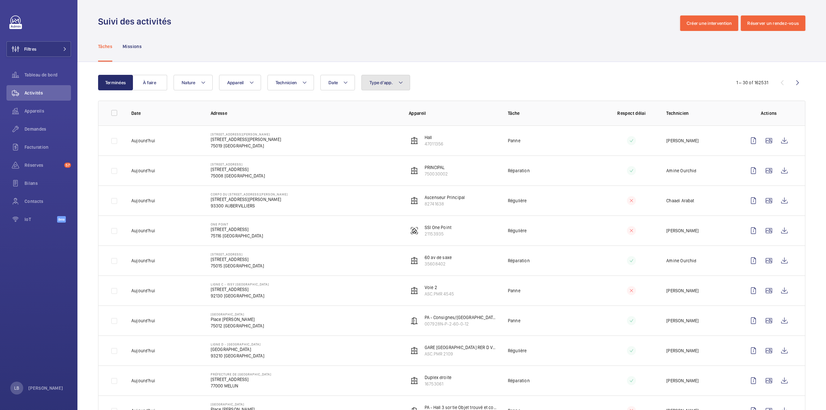
click at [383, 81] on span "Type d'app." at bounding box center [381, 82] width 24 height 5
click at [373, 169] on label "Sécurité incendie" at bounding box center [418, 172] width 112 height 15
click at [373, 169] on input "Sécurité incendie" at bounding box center [370, 172] width 13 height 13
checkbox input "true"
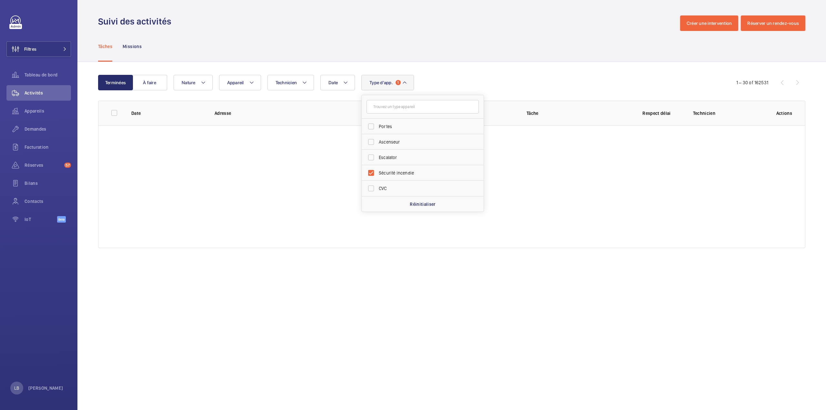
click at [454, 34] on div "Tâches Missions" at bounding box center [451, 46] width 707 height 31
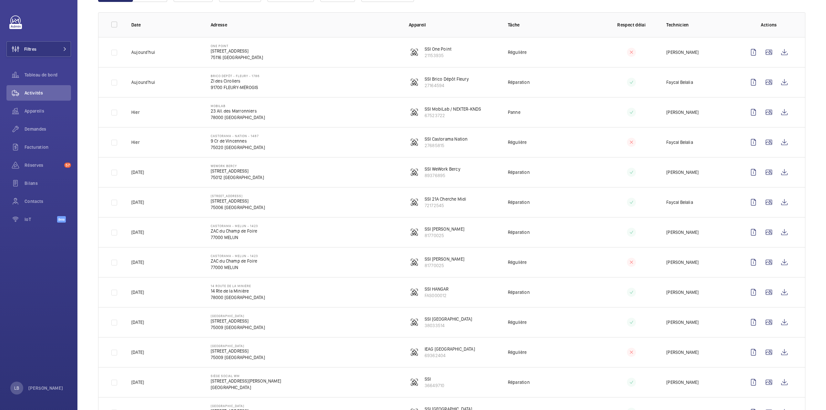
scroll to position [97, 0]
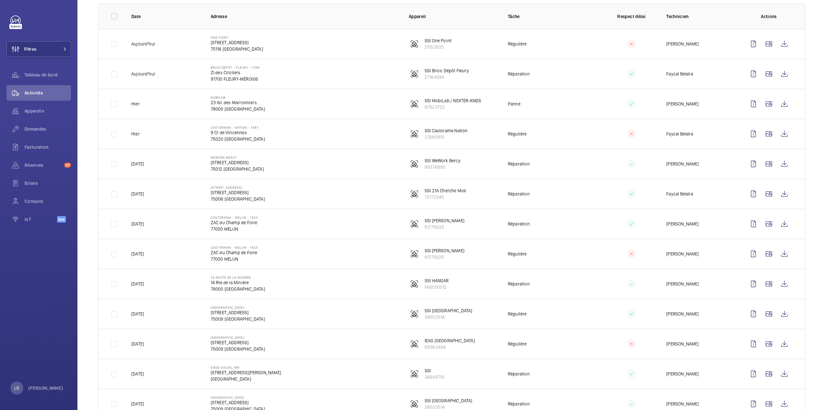
click at [589, 167] on td "Réparation" at bounding box center [546, 164] width 99 height 30
click at [35, 129] on span "Demandes" at bounding box center [48, 129] width 46 height 6
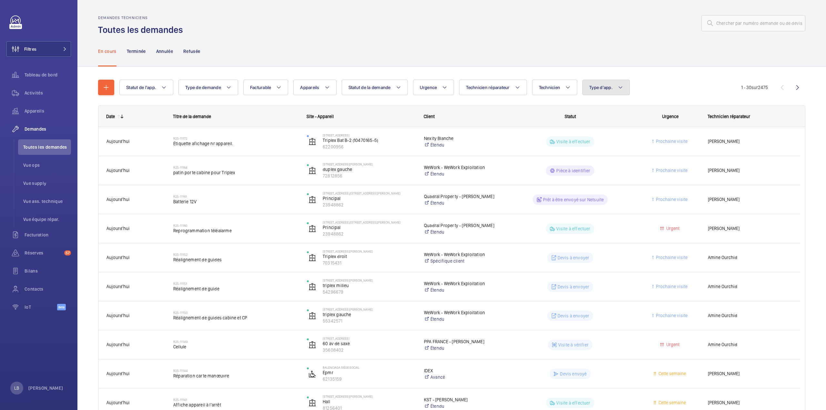
click at [605, 87] on span "Type d'app." at bounding box center [601, 87] width 24 height 5
click at [590, 157] on label "Sécurité incendie" at bounding box center [639, 153] width 112 height 15
click at [590, 157] on input "Sécurité incendie" at bounding box center [591, 153] width 13 height 13
checkbox input "true"
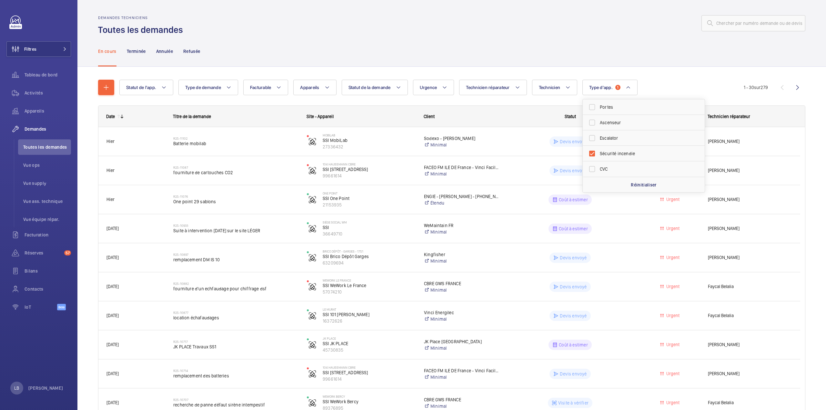
click at [505, 41] on div "En cours Terminée Annulée Refusée" at bounding box center [451, 51] width 707 height 31
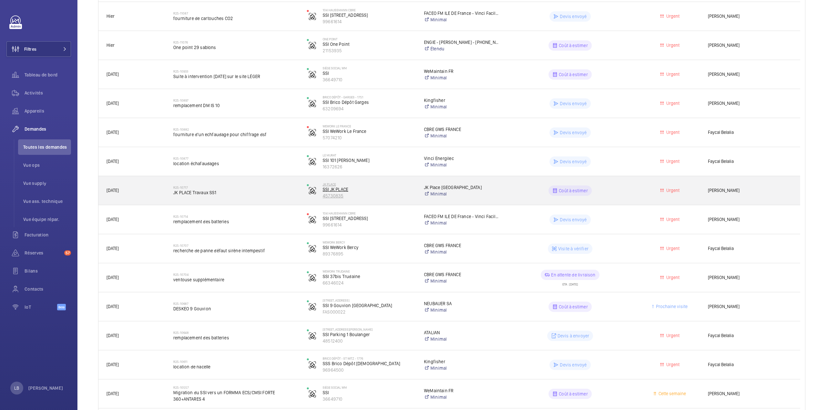
scroll to position [161, 0]
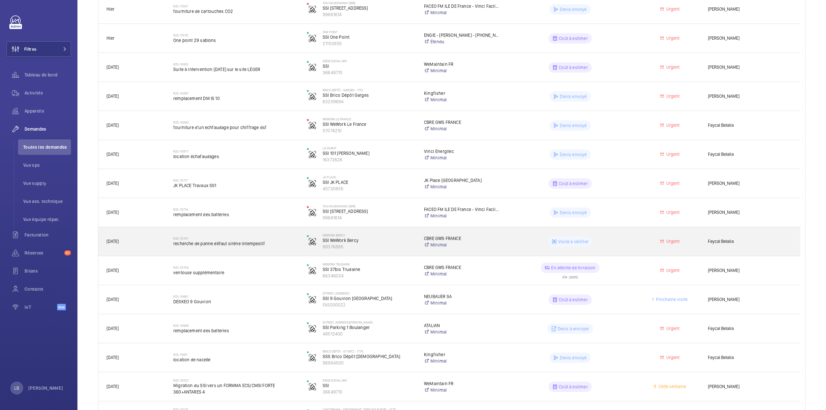
click at [623, 236] on div "Visite à vérifier" at bounding box center [566, 241] width 133 height 23
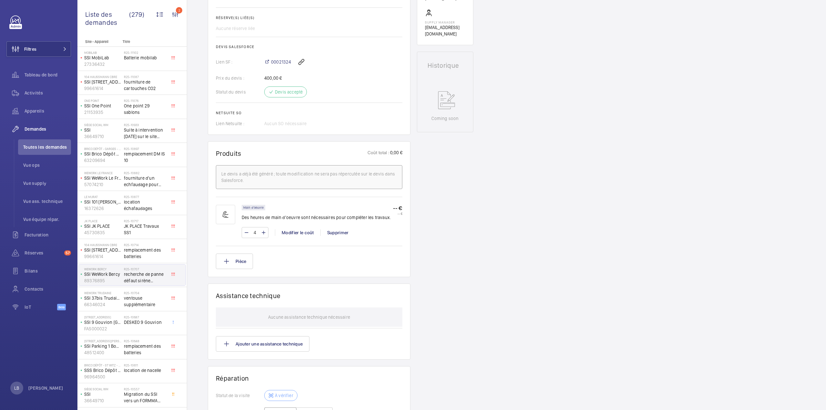
scroll to position [360, 0]
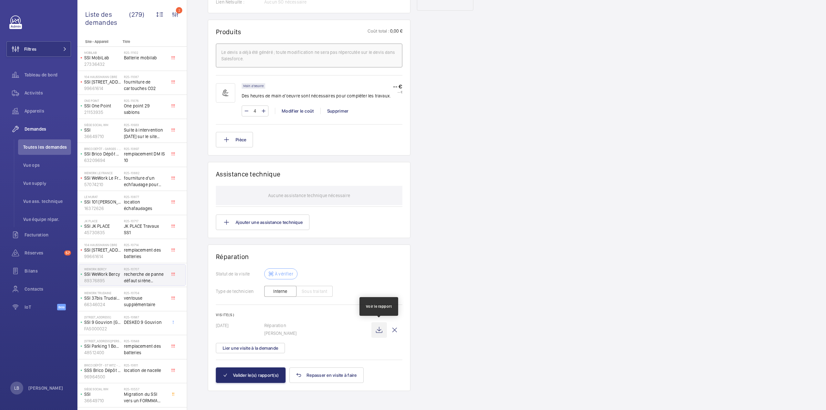
click at [382, 325] on wm-front-icon-button at bounding box center [378, 329] width 15 height 15
click at [261, 371] on button "Valider le(s) rapport(s)" at bounding box center [251, 374] width 70 height 15
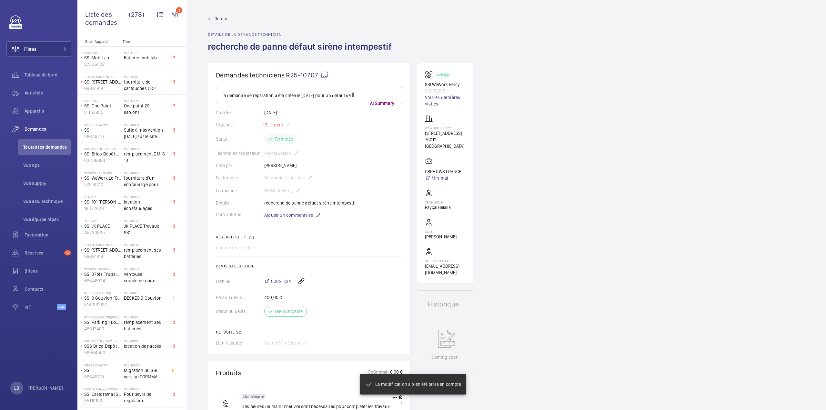
click at [280, 284] on div "00021324" at bounding box center [333, 281] width 138 height 15
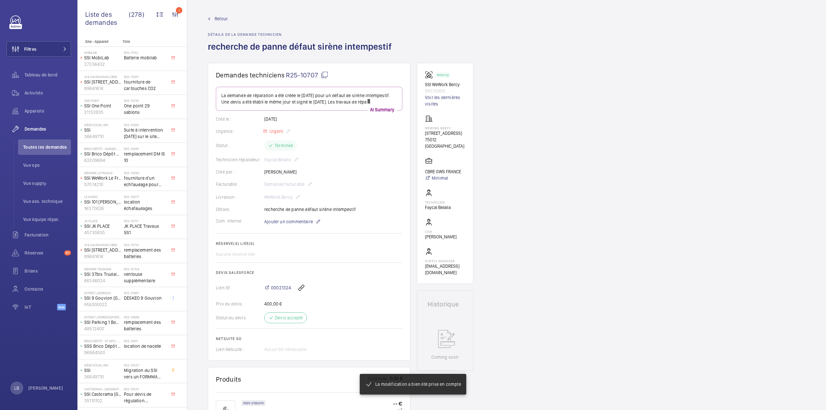
drag, startPoint x: 280, startPoint y: 284, endPoint x: 279, endPoint y: 287, distance: 3.4
click at [280, 284] on wm-front-card-body "La demande de réparation a été créée le 8 août 2025 pour un défaut de sirène in…" at bounding box center [309, 220] width 186 height 266
click at [279, 295] on span "00021324" at bounding box center [281, 294] width 20 height 6
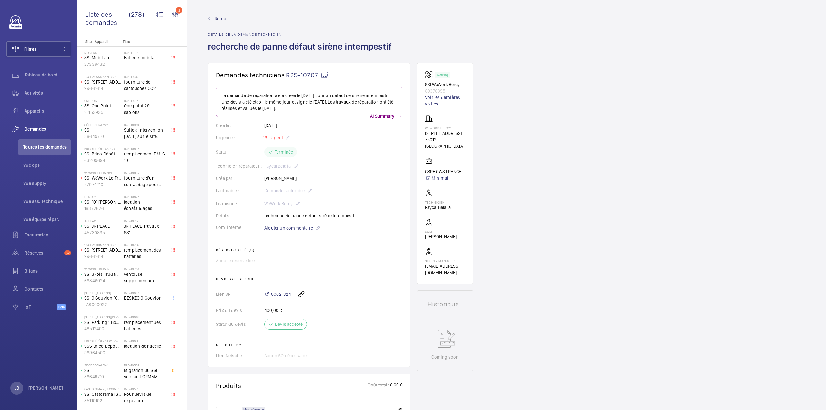
click at [215, 18] on span "Retour" at bounding box center [221, 18] width 13 height 6
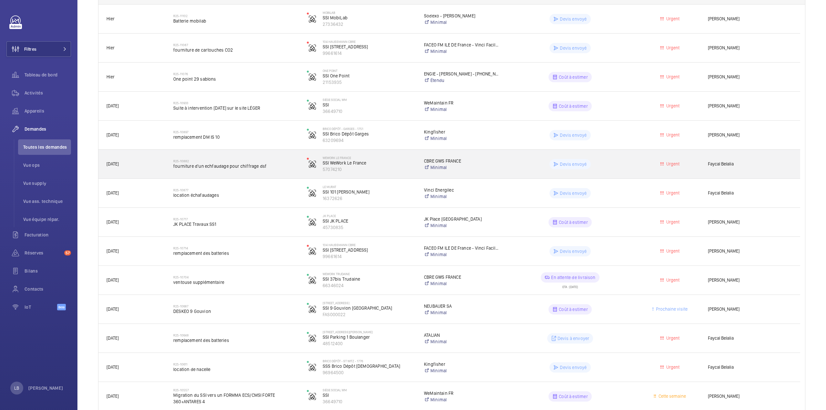
scroll to position [129, 0]
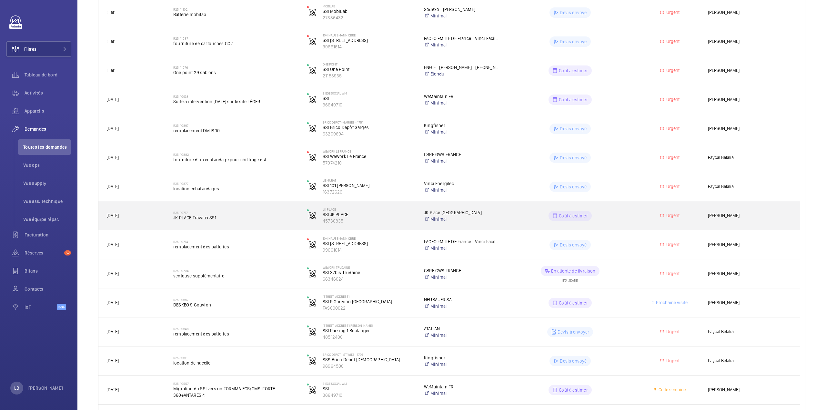
click at [645, 216] on span "Urgent" at bounding box center [670, 215] width 58 height 7
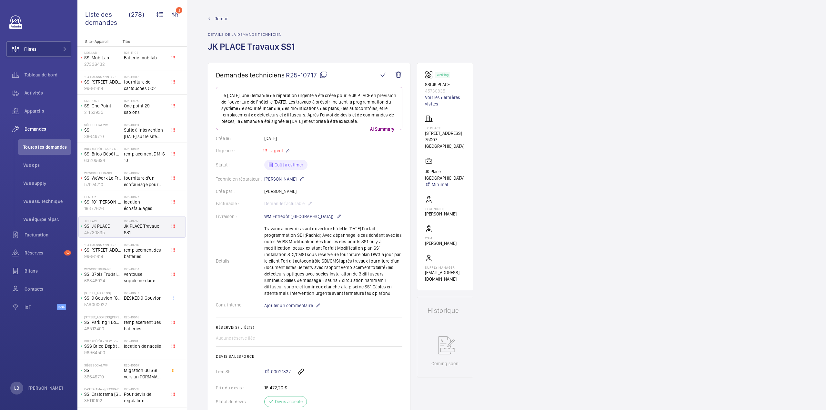
click at [219, 14] on wm-front-admin-header "Retour Détails de la demande technicien JK PLACE Travaux SS1" at bounding box center [506, 31] width 639 height 63
click at [223, 17] on span "Retour" at bounding box center [221, 18] width 13 height 6
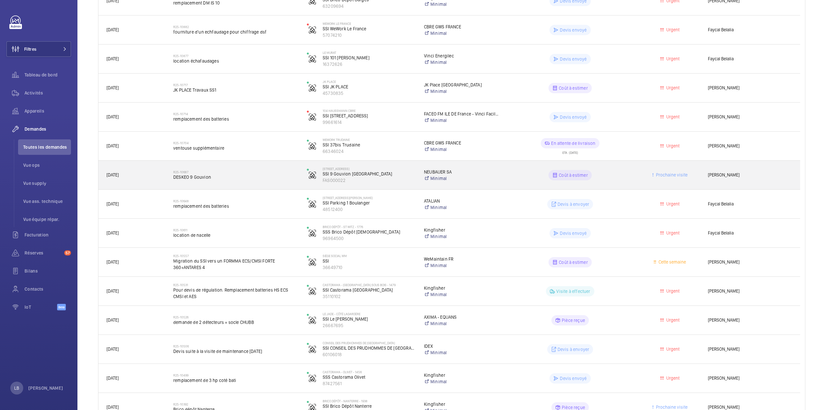
scroll to position [258, 0]
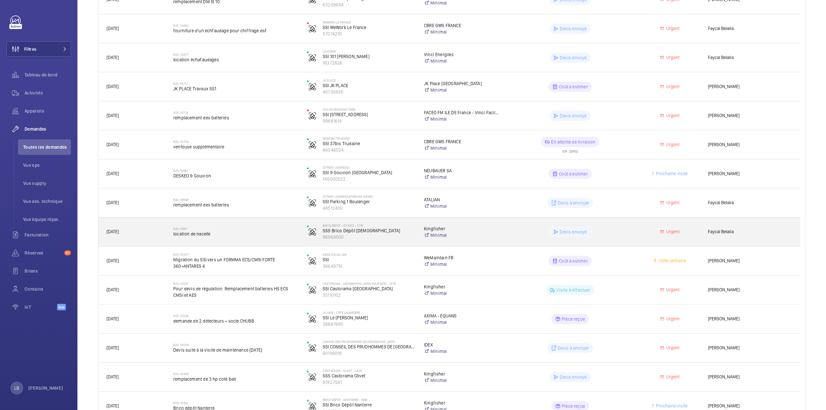
click at [624, 229] on wm-front-pills-cell "Devis envoyé" at bounding box center [569, 232] width 125 height 10
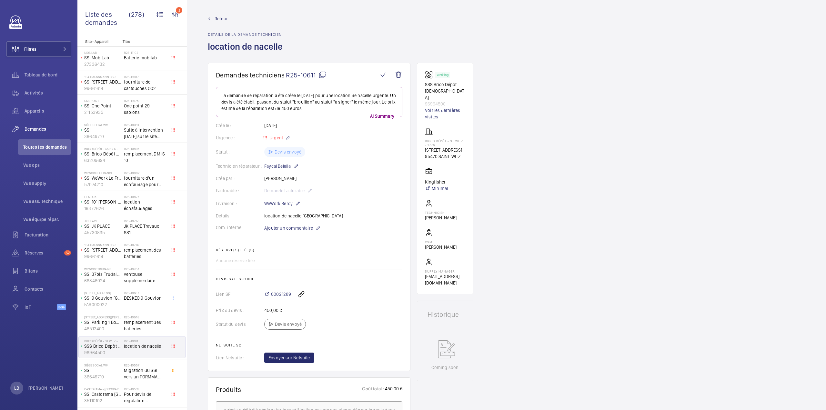
click at [217, 18] on span "Retour" at bounding box center [221, 18] width 13 height 6
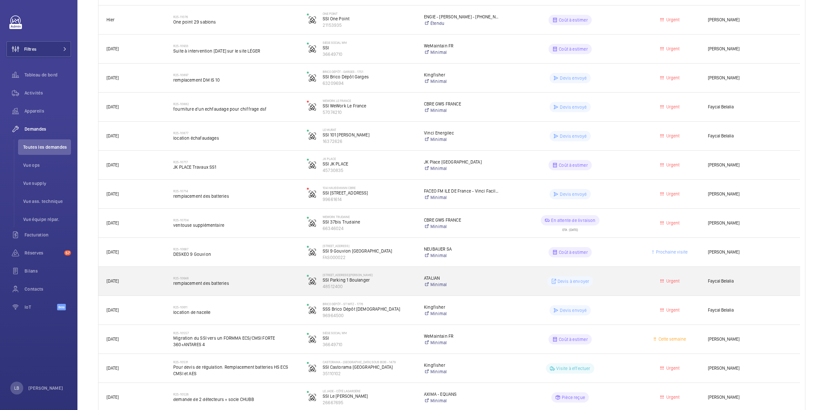
scroll to position [194, 0]
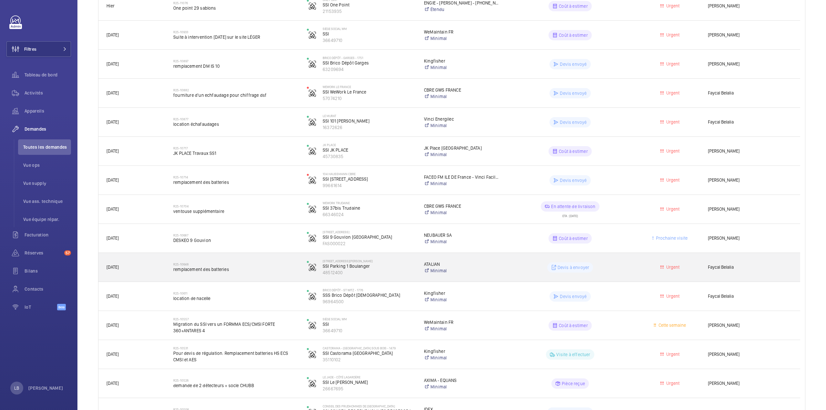
click at [626, 262] on div "Devis à envoyer" at bounding box center [566, 267] width 133 height 23
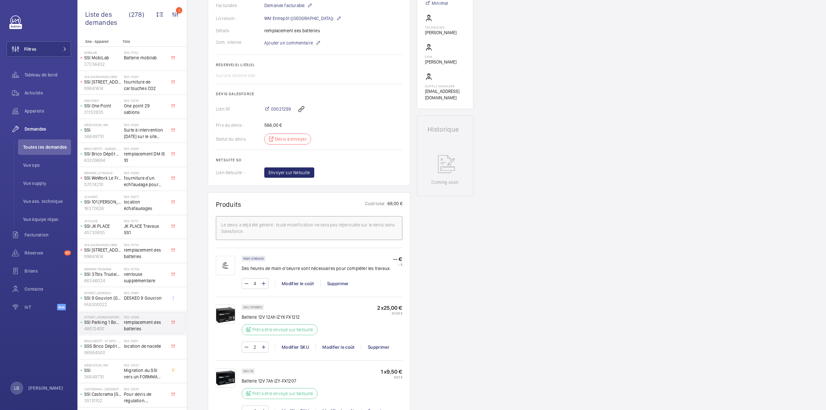
scroll to position [194, 0]
click at [278, 105] on span "00021299" at bounding box center [281, 107] width 20 height 6
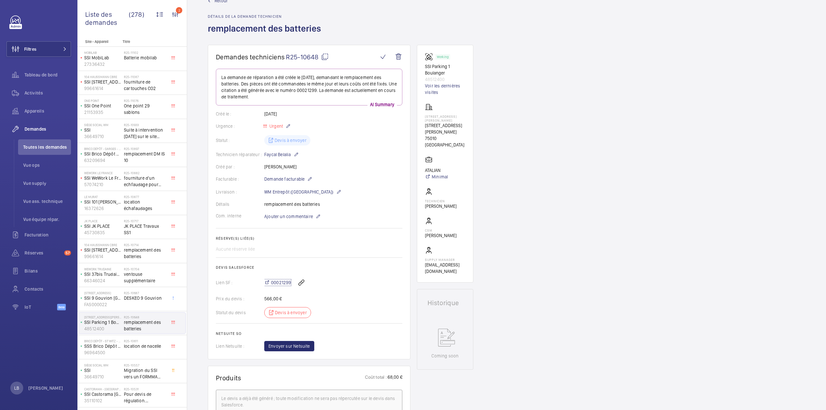
scroll to position [0, 0]
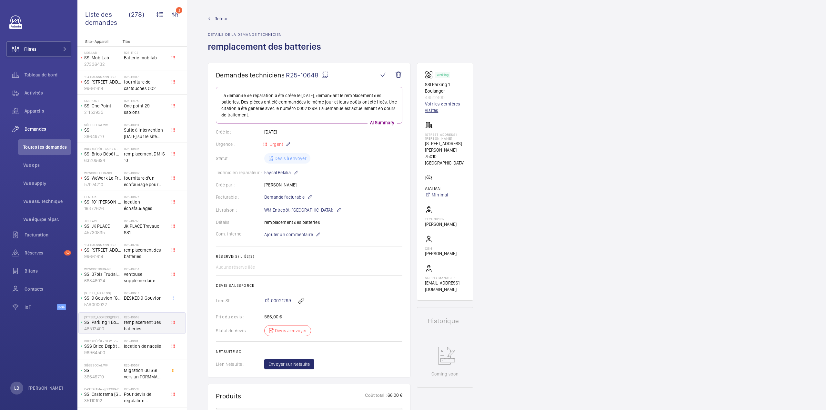
click at [437, 105] on link "Voir les dernières visites" at bounding box center [445, 107] width 40 height 13
drag, startPoint x: 424, startPoint y: 85, endPoint x: 454, endPoint y: 91, distance: 30.2
click at [454, 91] on p "SSI Parking 1 Boulanger" at bounding box center [445, 87] width 40 height 13
copy p "SSI Parking 1 Boulanger"
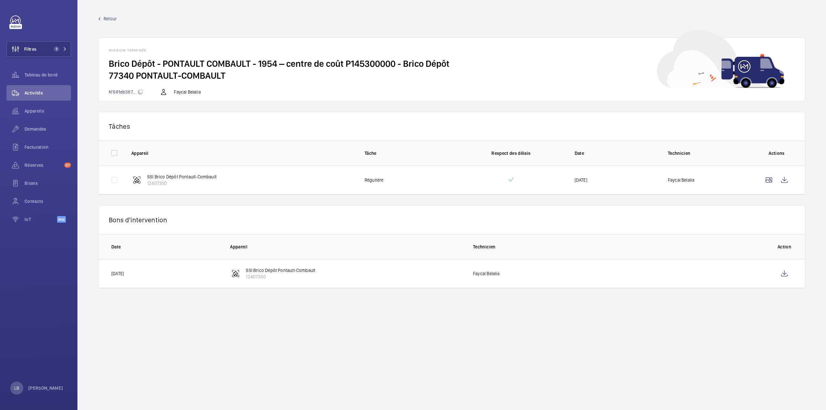
click at [466, 236] on th "Technicien" at bounding box center [615, 246] width 304 height 25
click at [785, 273] on wm-front-icon-button at bounding box center [783, 273] width 15 height 15
click at [33, 93] on span "Activités" at bounding box center [48, 93] width 46 height 6
click at [109, 15] on wm-front-mission-details "Retour Mission terminée Brico Dépôt - [GEOGRAPHIC_DATA] - 1954 – centre de coût…" at bounding box center [451, 205] width 748 height 410
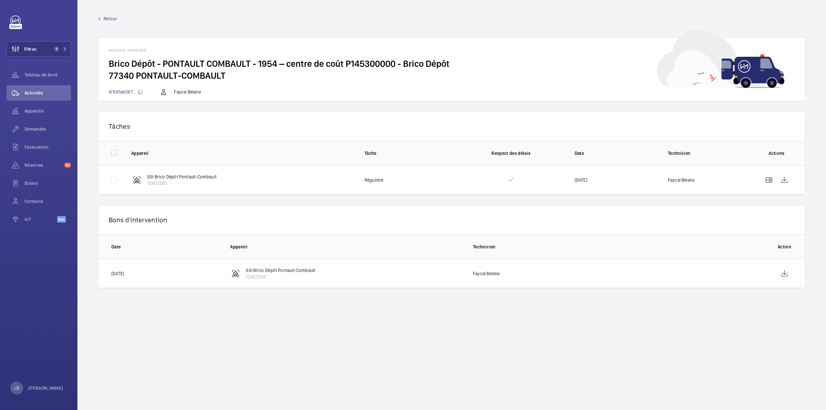
click at [113, 22] on div "Retour Mission terminée Brico Dépôt - [GEOGRAPHIC_DATA] - 1954 – centre de coût…" at bounding box center [451, 58] width 707 height 86
click at [112, 19] on span "Retour" at bounding box center [110, 18] width 13 height 6
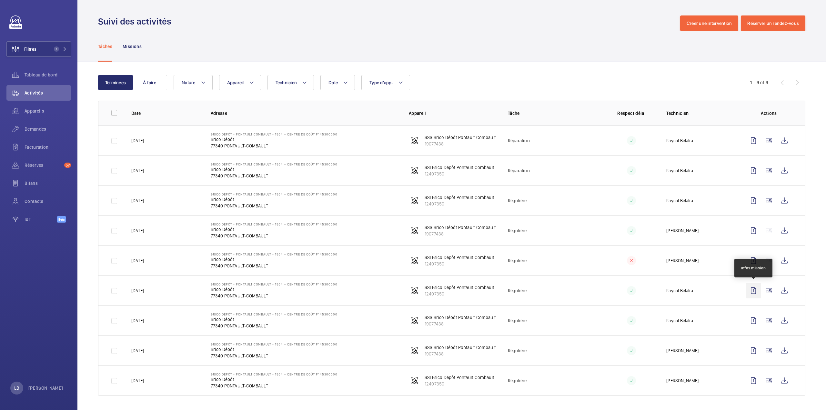
click at [754, 292] on wm-front-icon-button at bounding box center [752, 290] width 15 height 15
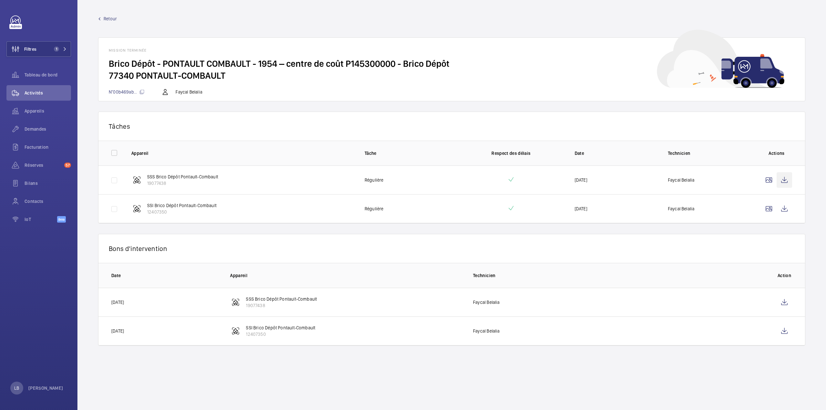
click at [782, 178] on wm-front-icon-button at bounding box center [783, 179] width 15 height 15
click at [786, 208] on wm-front-icon-button at bounding box center [783, 208] width 15 height 15
click at [777, 331] on wm-front-icon-button at bounding box center [783, 330] width 15 height 15
click at [241, 116] on wm-front-card-header "Tâches" at bounding box center [451, 126] width 706 height 29
click at [113, 20] on span "Retour" at bounding box center [110, 18] width 13 height 6
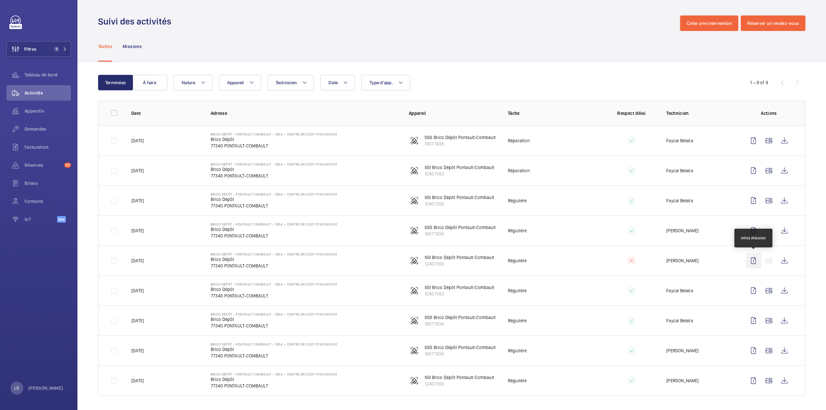
click at [750, 262] on wm-front-icon-button at bounding box center [752, 260] width 15 height 15
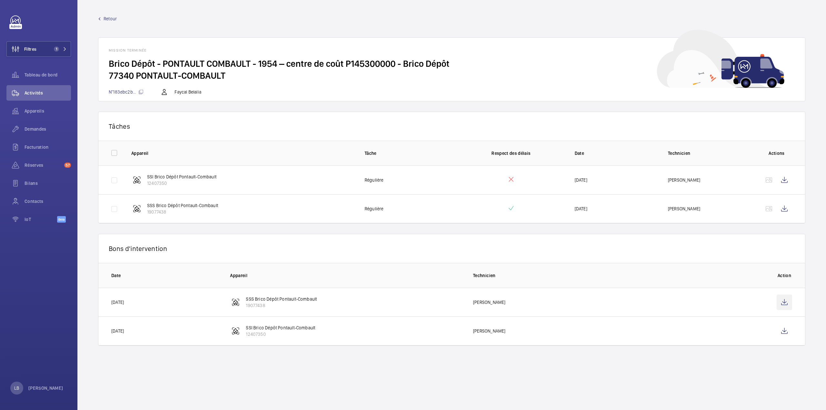
click at [784, 301] on wm-front-icon-button at bounding box center [783, 301] width 15 height 15
click at [101, 15] on wm-front-mission-details "Retour Mission terminée Brico Dépôt - [GEOGRAPHIC_DATA] - 1954 – centre de coût…" at bounding box center [451, 205] width 748 height 410
click at [106, 18] on span "Retour" at bounding box center [110, 18] width 13 height 6
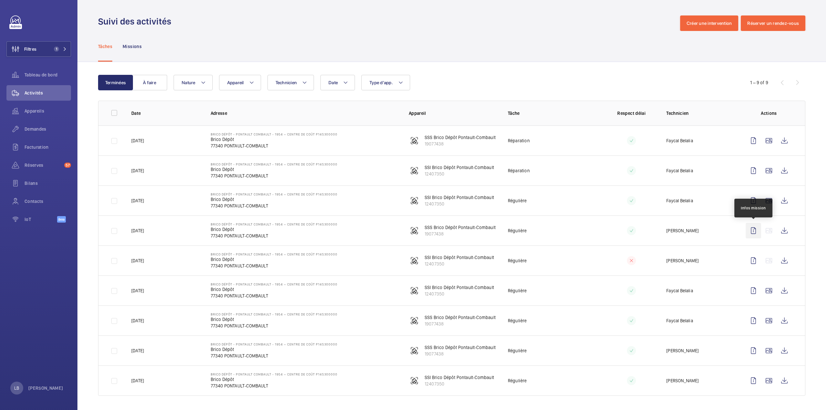
click at [755, 227] on wm-front-icon-button at bounding box center [752, 230] width 15 height 15
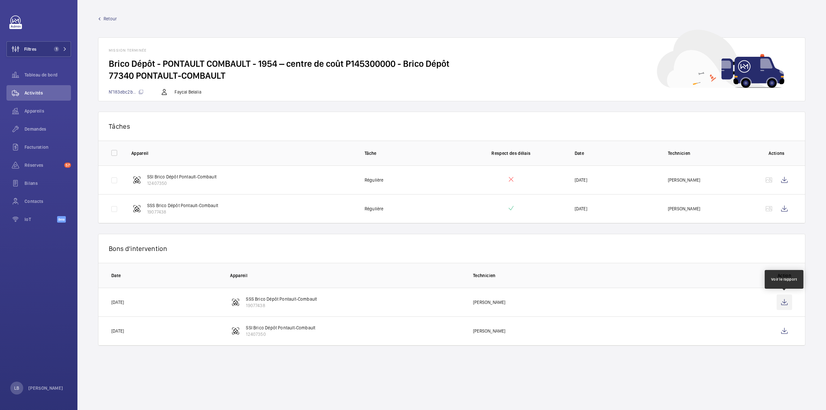
click at [782, 303] on wm-front-icon-button at bounding box center [783, 301] width 15 height 15
click at [783, 180] on wm-front-icon-button at bounding box center [783, 179] width 15 height 15
click at [102, 18] on link "Retour" at bounding box center [451, 18] width 707 height 6
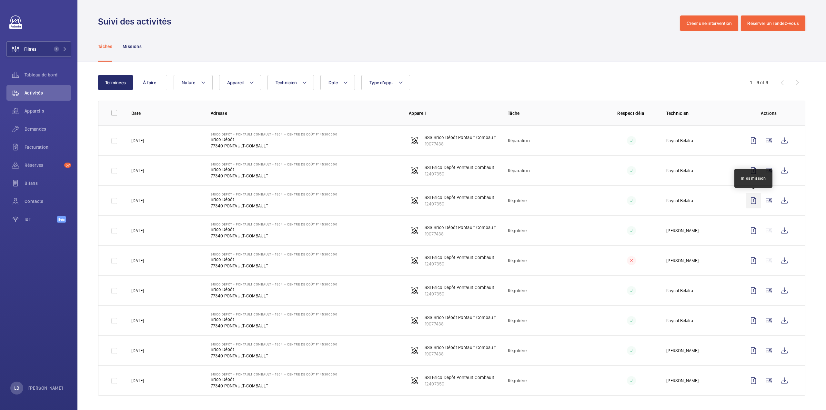
click at [756, 202] on wm-front-icon-button at bounding box center [752, 200] width 15 height 15
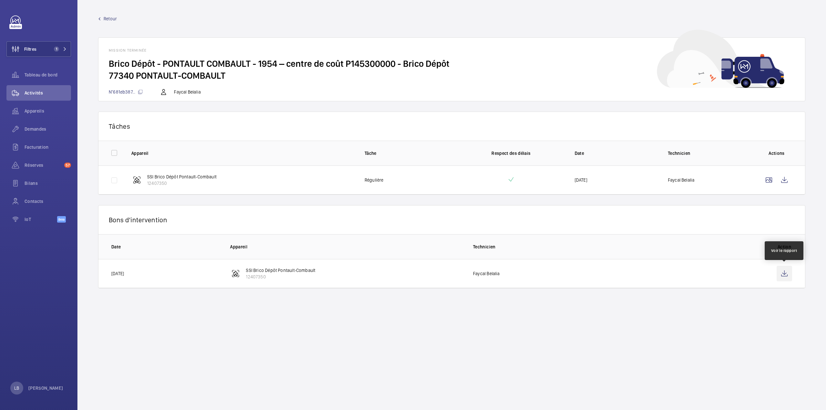
click at [788, 274] on wm-front-icon-button at bounding box center [783, 273] width 15 height 15
click at [787, 178] on wm-front-icon-button at bounding box center [783, 179] width 15 height 15
click at [788, 178] on wm-front-icon-button at bounding box center [783, 179] width 15 height 15
click at [109, 17] on span "Retour" at bounding box center [110, 18] width 13 height 6
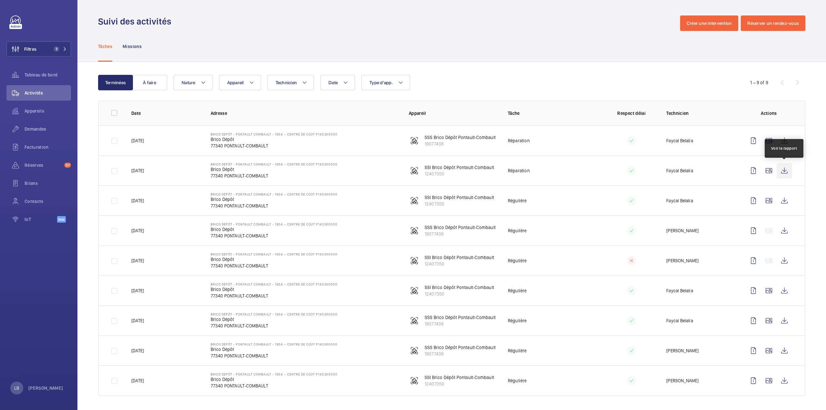
click at [782, 169] on wm-front-icon-button at bounding box center [783, 170] width 15 height 15
click at [753, 173] on wm-front-icon-button at bounding box center [752, 170] width 15 height 15
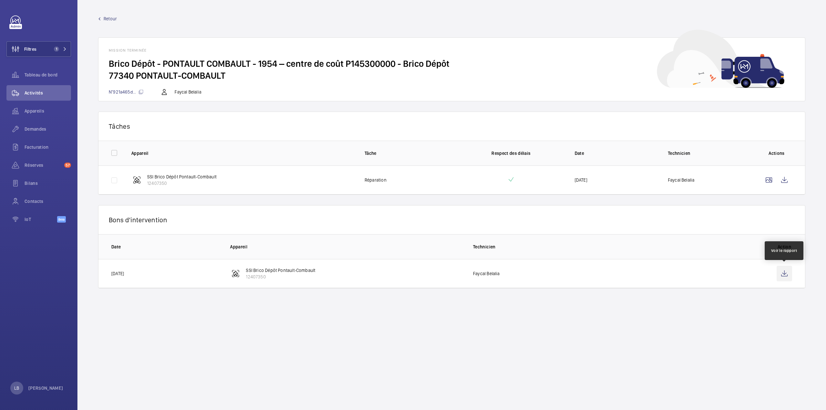
click at [788, 275] on wm-front-icon-button at bounding box center [783, 273] width 15 height 15
click at [107, 18] on span "Retour" at bounding box center [110, 18] width 13 height 6
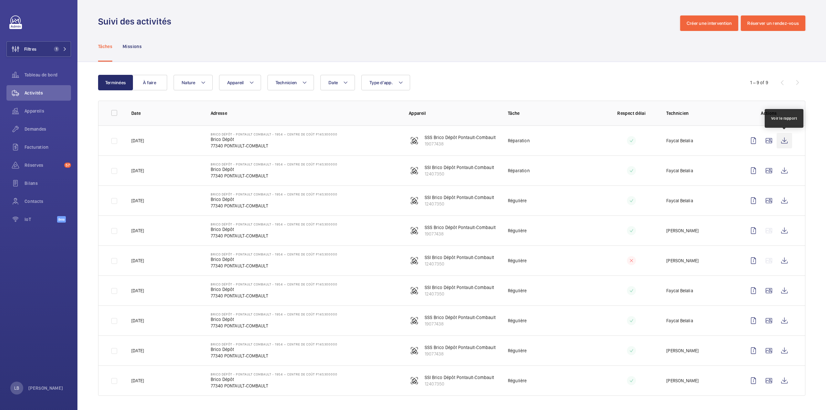
click at [777, 140] on wm-front-icon-button at bounding box center [783, 140] width 15 height 15
click at [753, 141] on wm-front-icon-button at bounding box center [752, 140] width 15 height 15
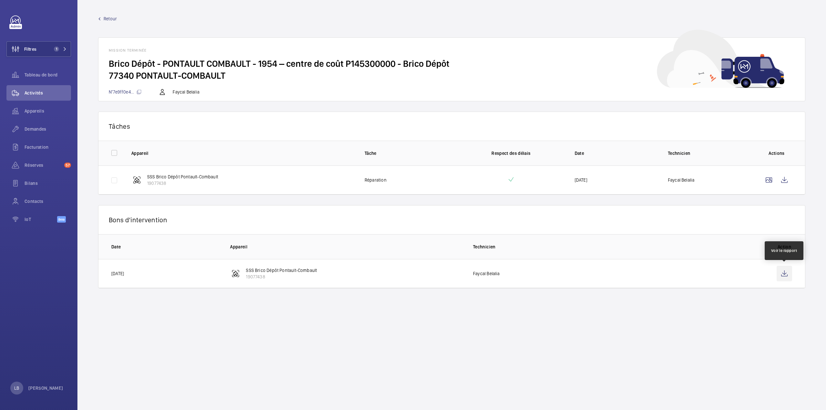
click at [788, 274] on wm-front-icon-button at bounding box center [783, 273] width 15 height 15
click at [783, 179] on wm-front-icon-button at bounding box center [783, 179] width 15 height 15
click at [34, 133] on div "Demandes" at bounding box center [38, 128] width 65 height 15
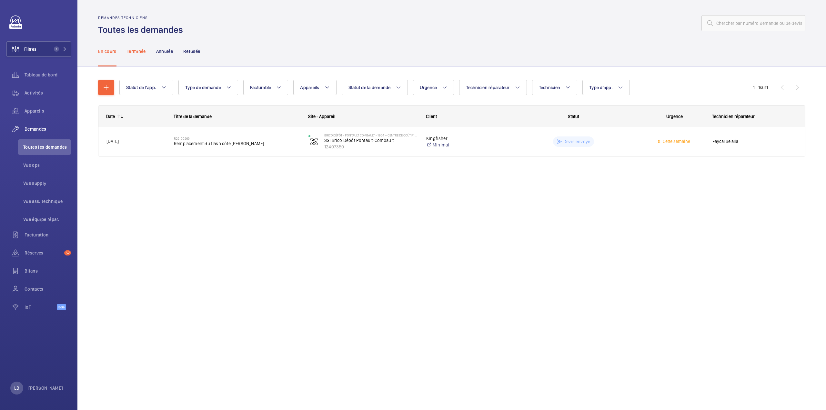
click at [145, 52] on p "Terminée" at bounding box center [136, 51] width 19 height 6
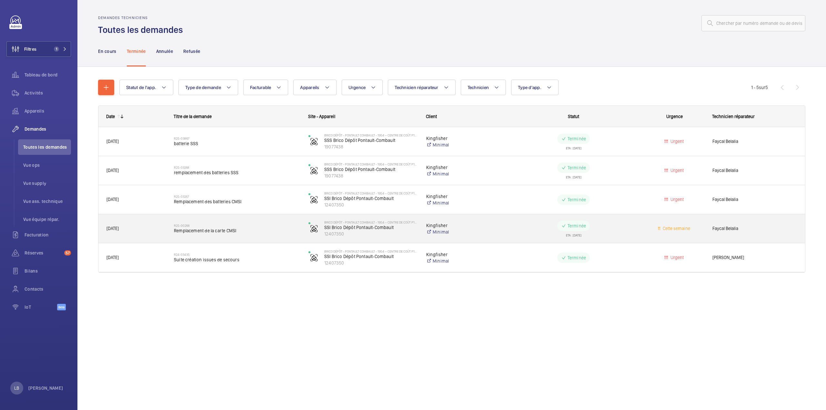
click at [610, 230] on wm-front-pills-cell "Terminée ETA : 14/03/2025" at bounding box center [573, 229] width 126 height 16
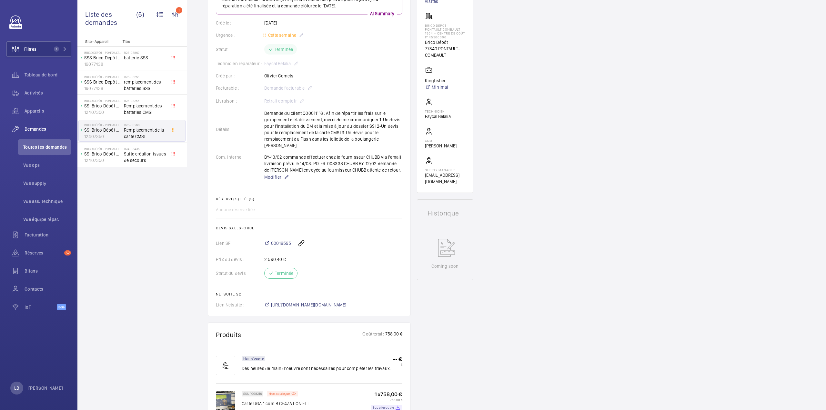
scroll to position [97, 0]
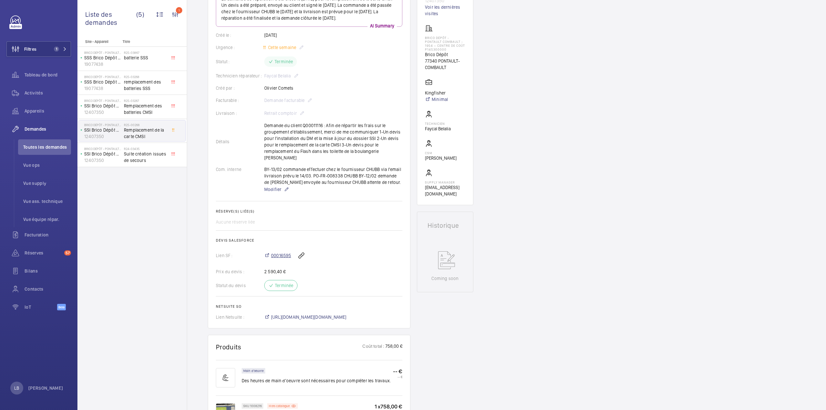
click at [276, 254] on span "00016595" at bounding box center [281, 255] width 20 height 6
click at [40, 52] on button "Filtres 1" at bounding box center [38, 48] width 65 height 15
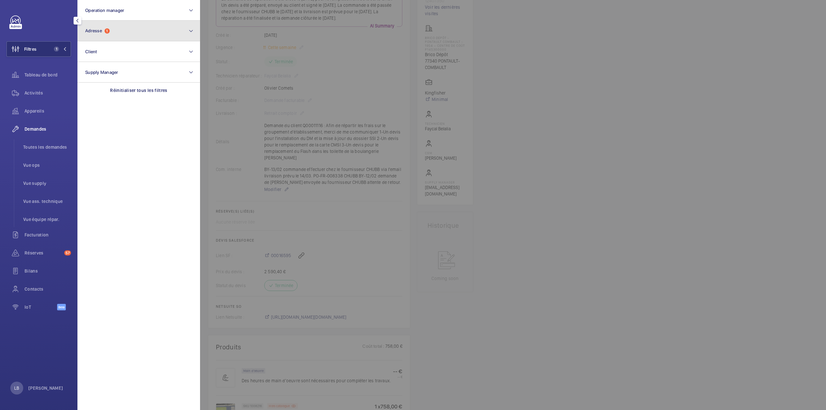
click at [127, 28] on button "Adresse 1" at bounding box center [138, 31] width 123 height 21
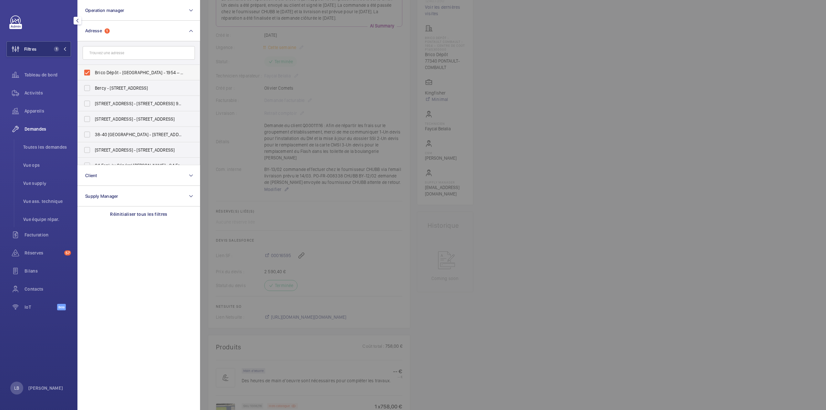
click at [86, 72] on label "Brico Dépôt - PONTAULT COMBAULT - 1954 – centre de coût P145300000 - Brico Dépô…" at bounding box center [134, 72] width 112 height 15
click at [86, 72] on input "Brico Dépôt - PONTAULT COMBAULT - 1954 – centre de coût P145300000 - Brico Dépô…" at bounding box center [87, 72] width 13 height 13
checkbox input "false"
click at [636, 99] on div at bounding box center [613, 205] width 826 height 410
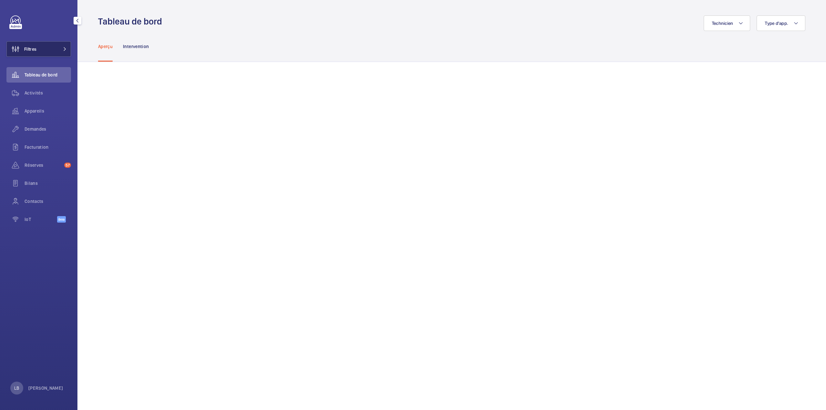
click at [36, 52] on span "Filtres" at bounding box center [30, 49] width 12 height 6
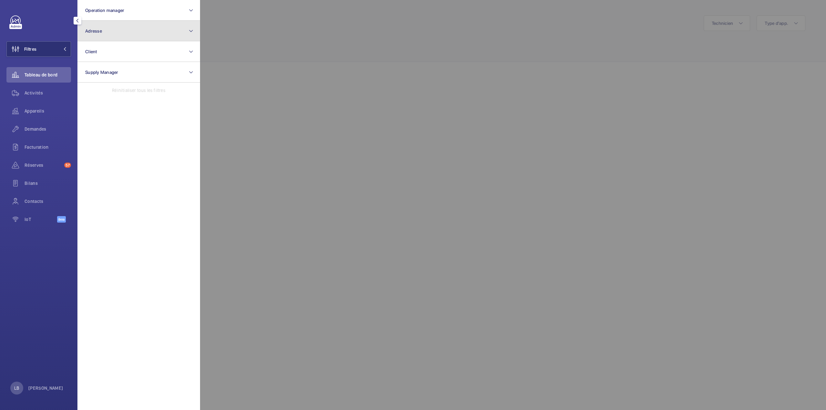
click at [148, 33] on button "Adresse" at bounding box center [138, 31] width 123 height 21
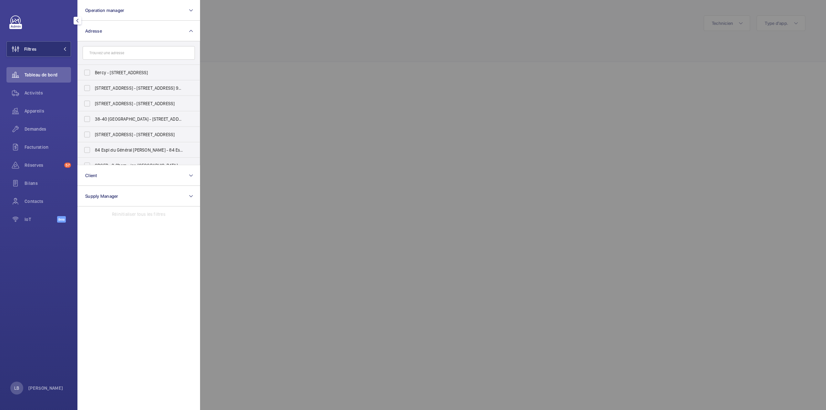
click at [116, 58] on input "text" at bounding box center [139, 53] width 112 height 14
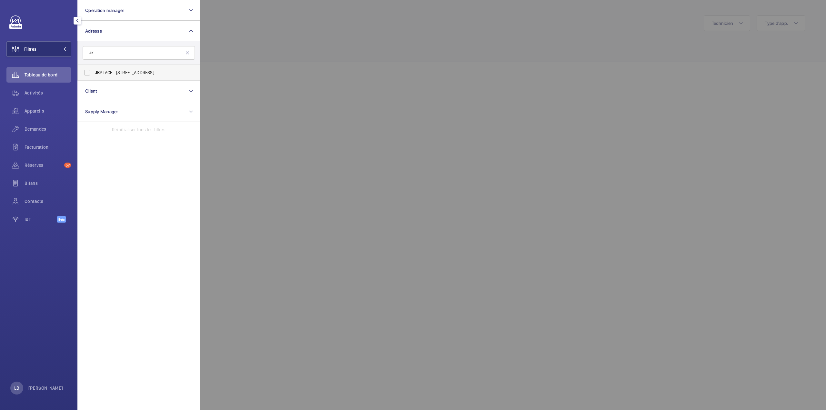
type input "JK"
click at [88, 70] on label "JK PLACE - [STREET_ADDRESS]" at bounding box center [134, 72] width 112 height 15
click at [88, 70] on input "JK PLACE - [STREET_ADDRESS]" at bounding box center [87, 72] width 13 height 13
checkbox input "true"
drag, startPoint x: 34, startPoint y: 129, endPoint x: 47, endPoint y: 129, distance: 13.6
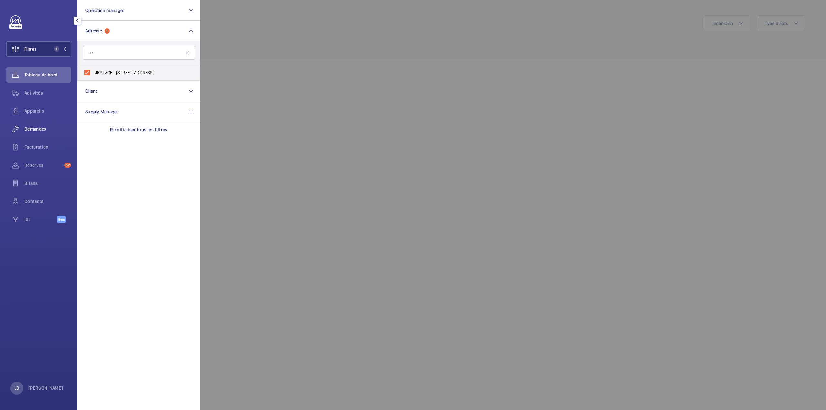
click at [34, 129] on span "Demandes" at bounding box center [48, 129] width 46 height 6
click at [409, 40] on div at bounding box center [613, 205] width 826 height 410
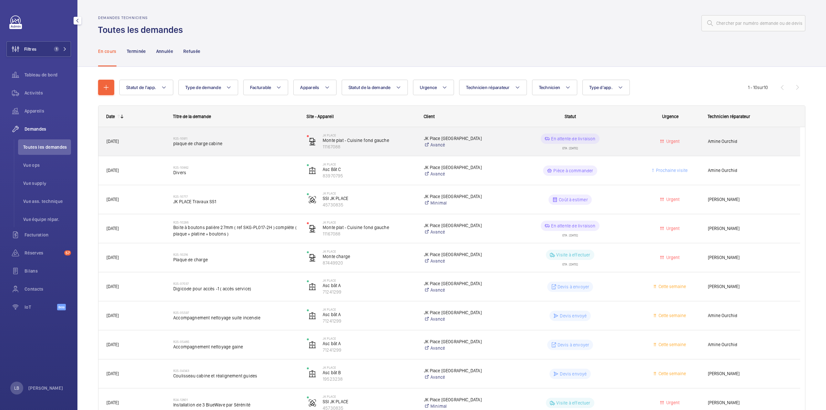
click at [615, 143] on wm-front-pills-cell "En attente de livraison ETA : [DATE]" at bounding box center [569, 142] width 125 height 16
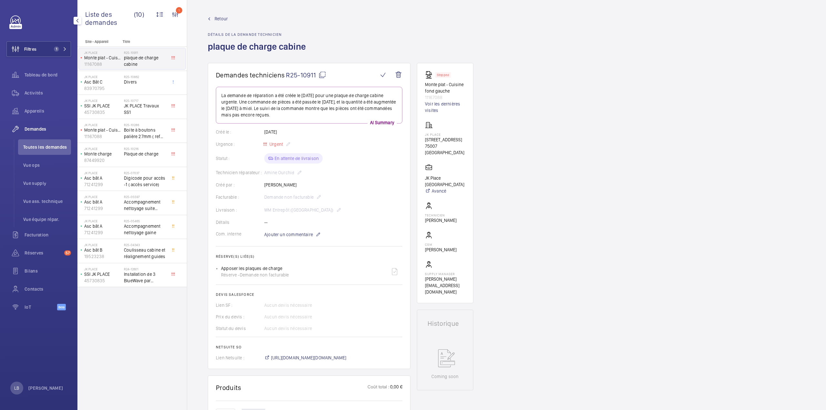
click at [218, 17] on span "Retour" at bounding box center [221, 18] width 13 height 6
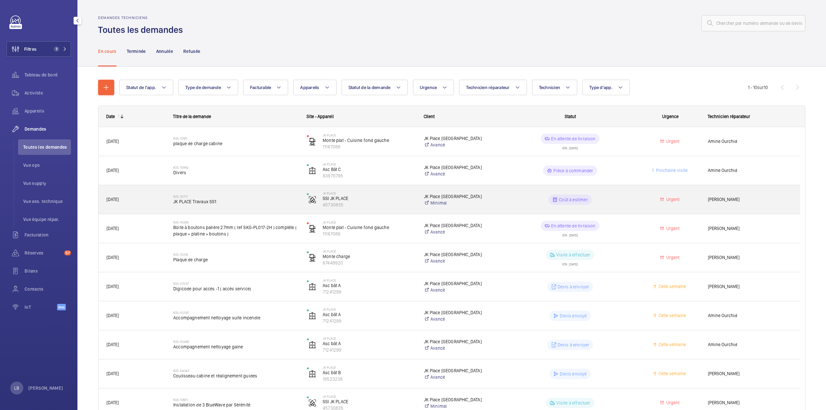
click at [613, 198] on wm-front-pills-cell "Coût à estimer" at bounding box center [569, 200] width 125 height 10
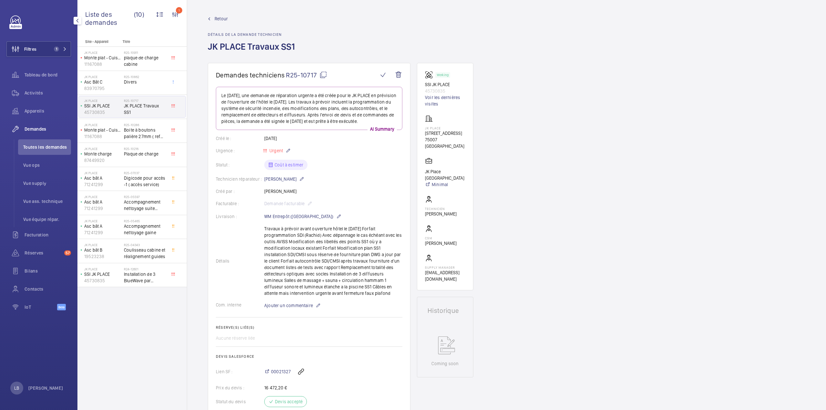
click at [321, 75] on mat-icon at bounding box center [323, 75] width 8 height 8
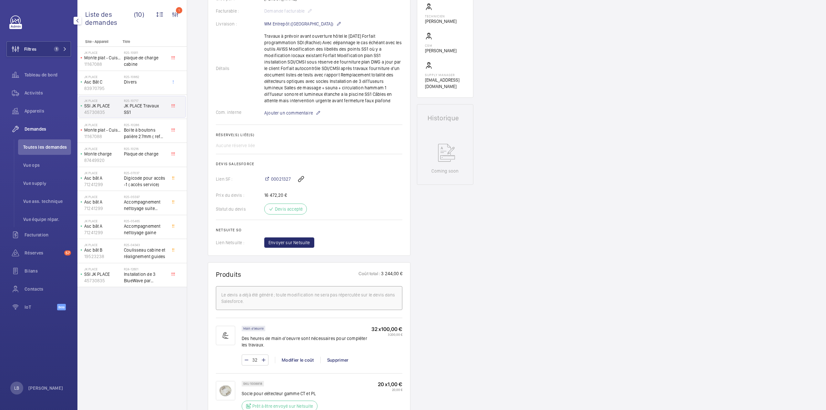
scroll to position [32, 0]
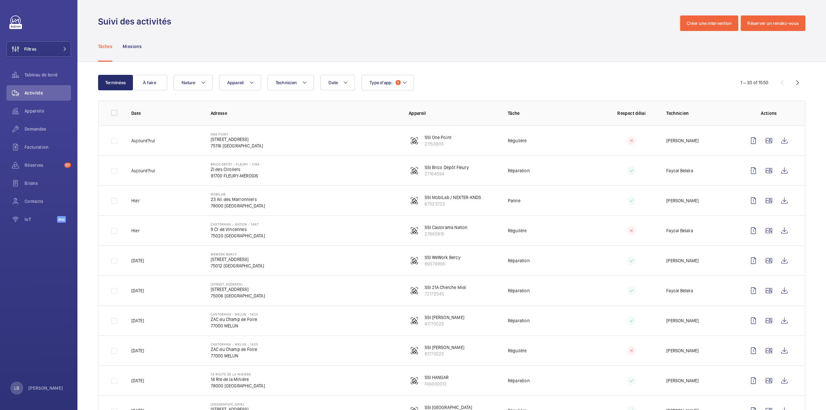
click at [484, 82] on div "Date Technicien Appareil Type d'app. 1 Nature" at bounding box center [451, 82] width 554 height 15
click at [42, 45] on button "Filtres" at bounding box center [38, 48] width 65 height 15
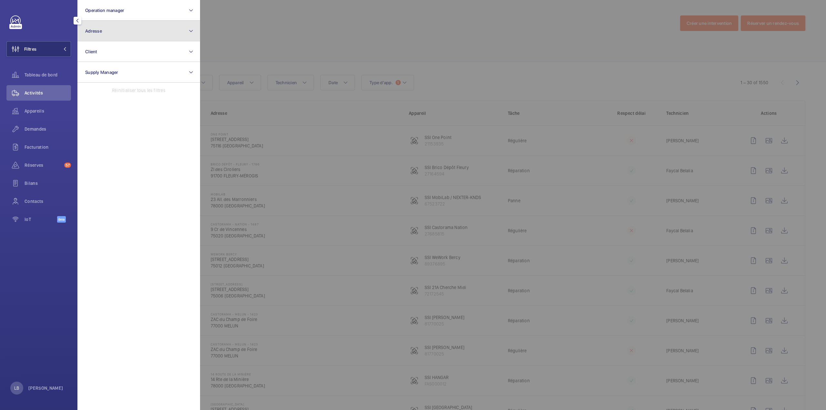
click at [108, 31] on button "Adresse" at bounding box center [138, 31] width 123 height 21
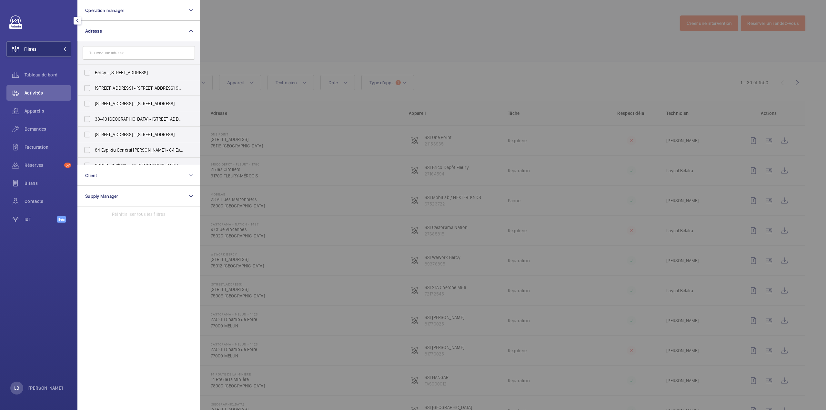
click at [102, 55] on input "text" at bounding box center [139, 53] width 112 height 14
type input "brico"
click at [89, 159] on label "Brico Dépôt - [GEOGRAPHIC_DATA] - 1954 – centre de coût P145300000 - Brico Dépô…" at bounding box center [134, 156] width 112 height 15
click at [89, 159] on input "Brico Dépôt - [GEOGRAPHIC_DATA] - 1954 – centre de coût P145300000 - Brico Dépô…" at bounding box center [87, 157] width 13 height 13
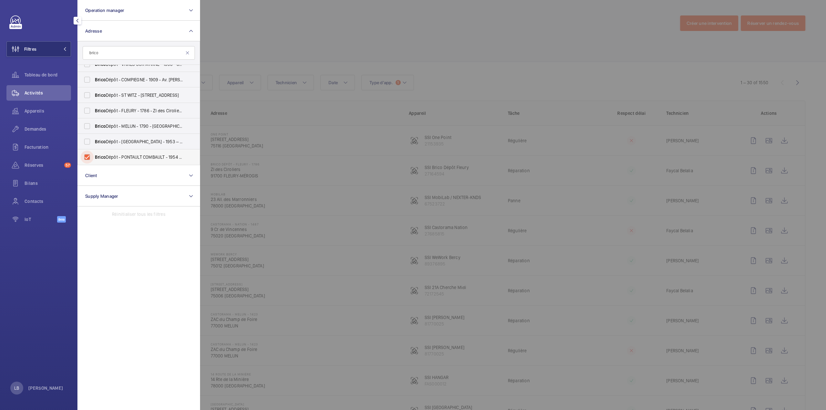
checkbox input "true"
click at [261, 35] on div at bounding box center [613, 205] width 826 height 410
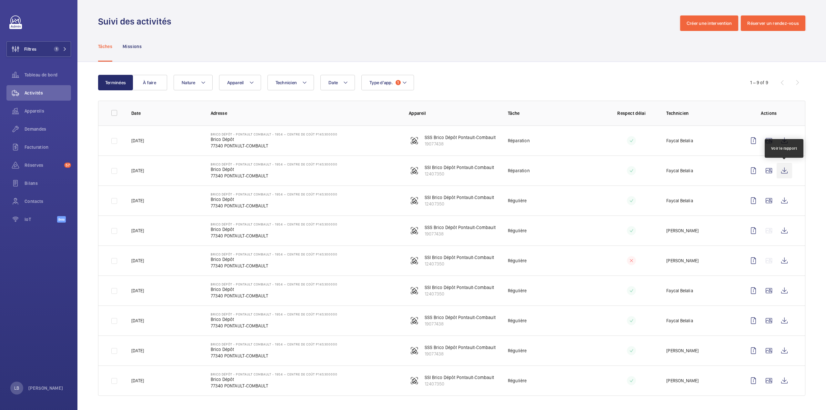
click at [782, 171] on wm-front-icon-button at bounding box center [783, 170] width 15 height 15
